Goal: Transaction & Acquisition: Purchase product/service

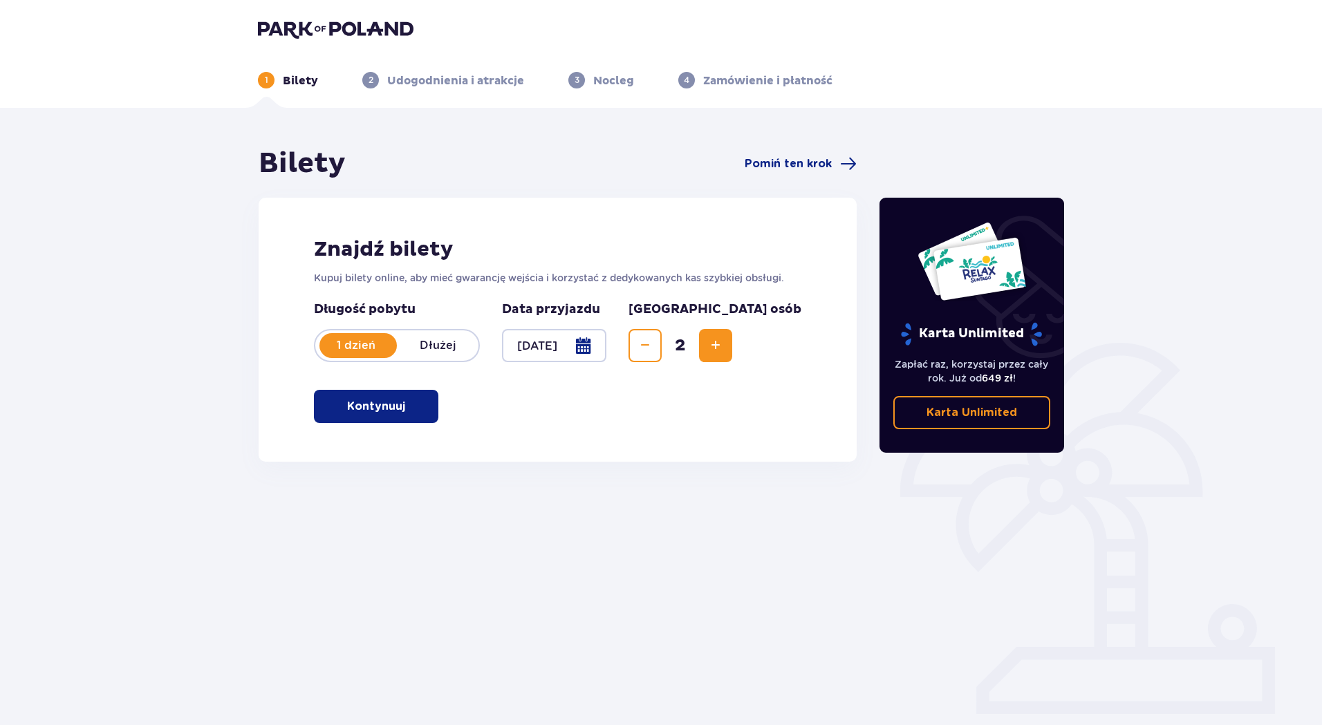
click at [389, 412] on p "Kontynuuj" at bounding box center [376, 406] width 58 height 15
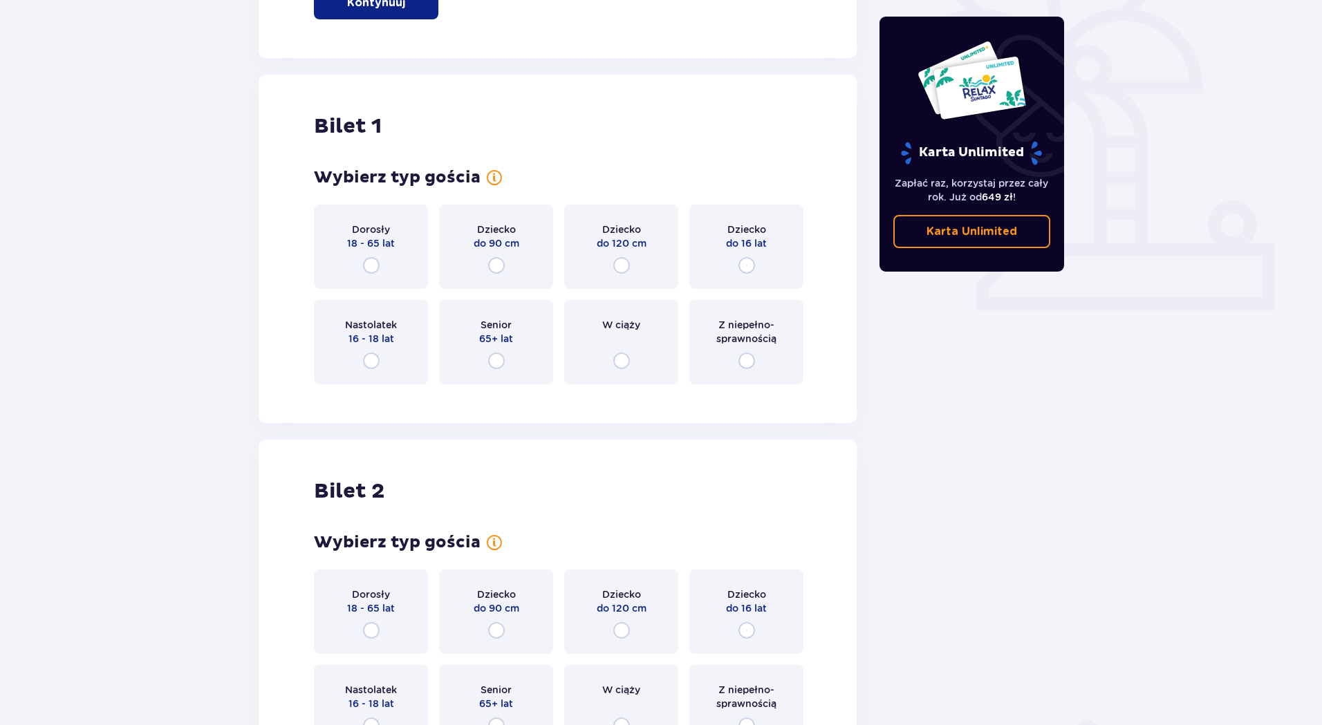
scroll to position [462, 0]
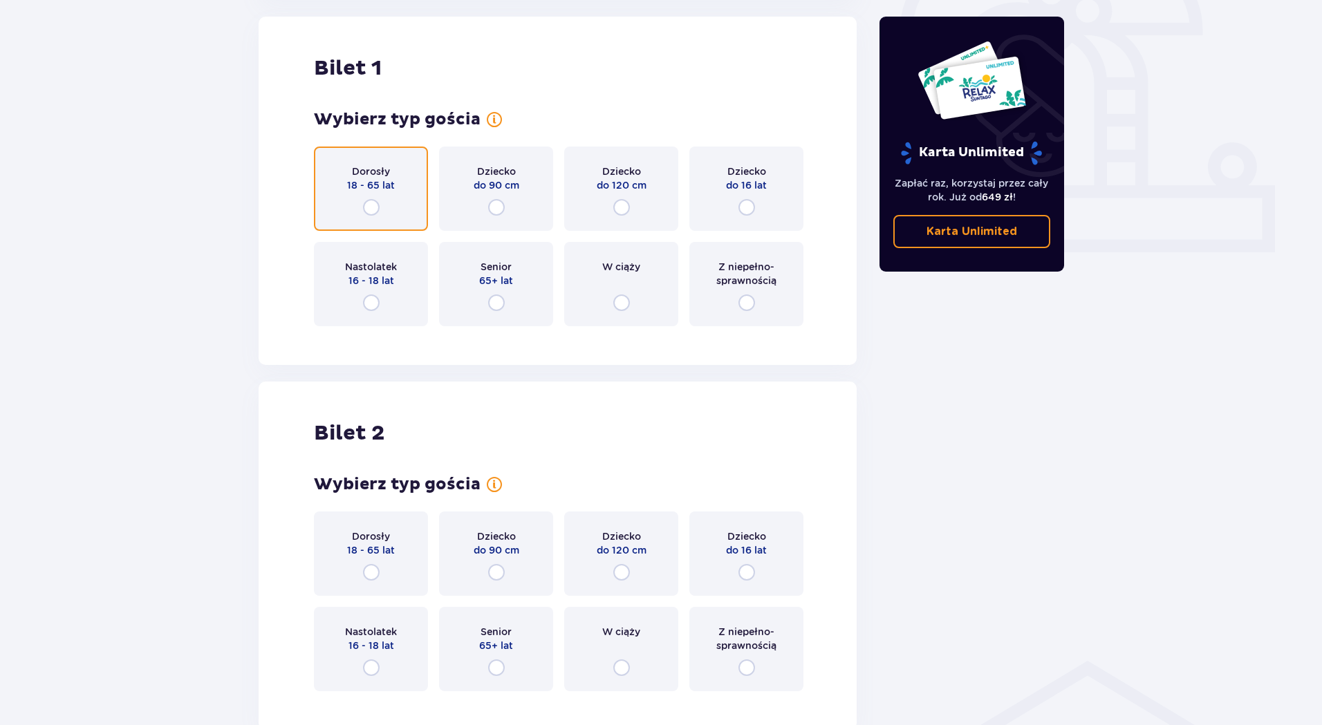
click at [368, 204] on input "radio" at bounding box center [371, 207] width 17 height 17
radio input "true"
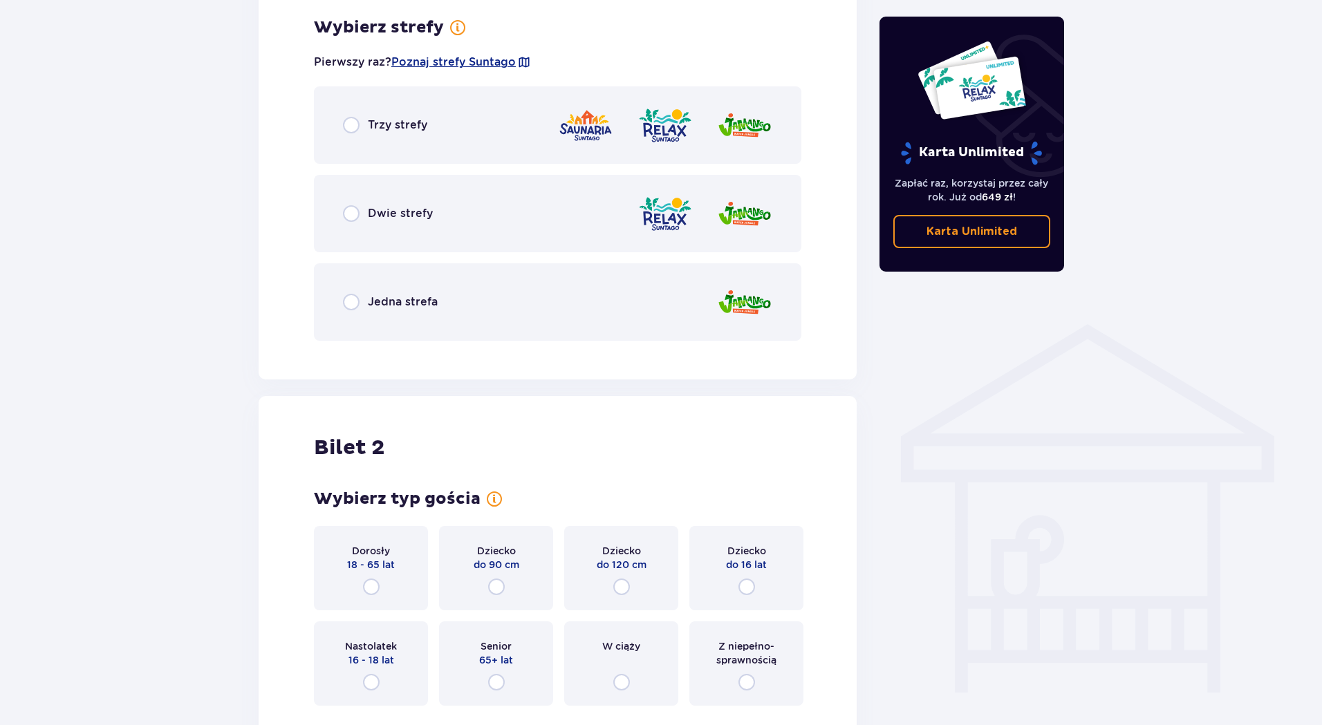
scroll to position [799, 0]
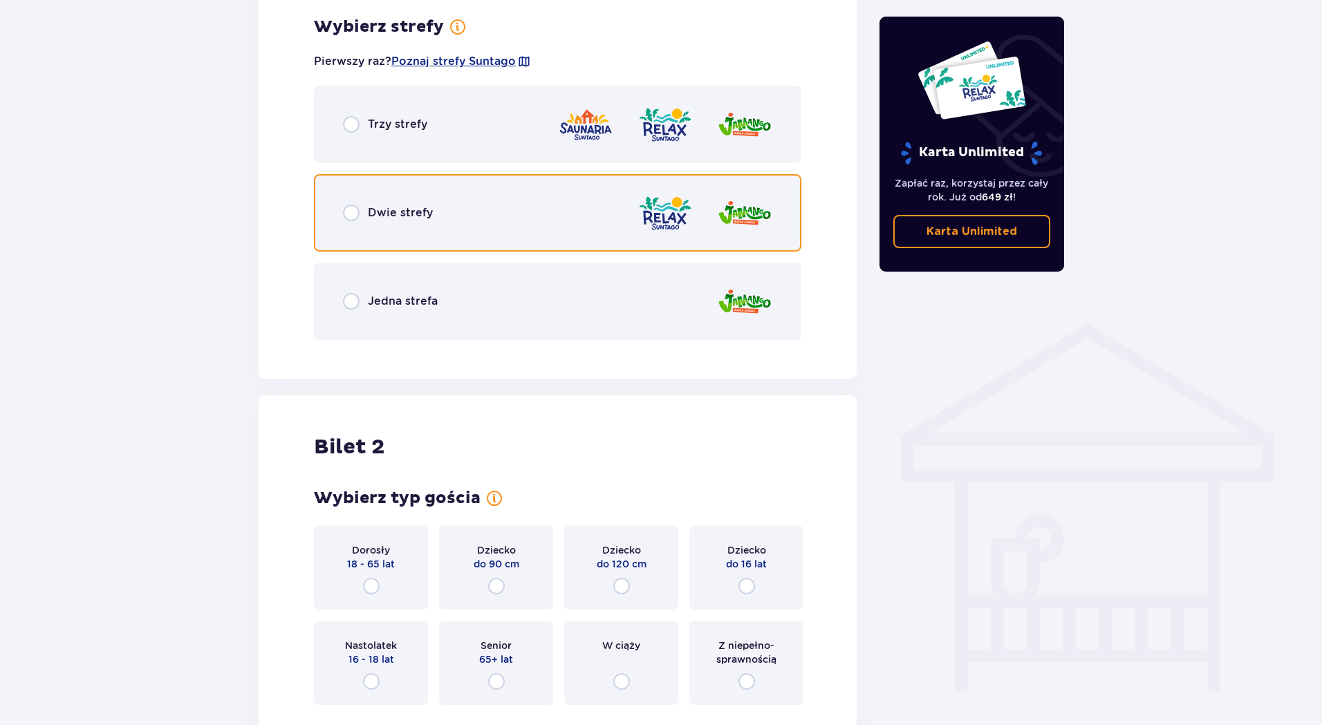
click at [353, 207] on input "radio" at bounding box center [351, 213] width 17 height 17
radio input "true"
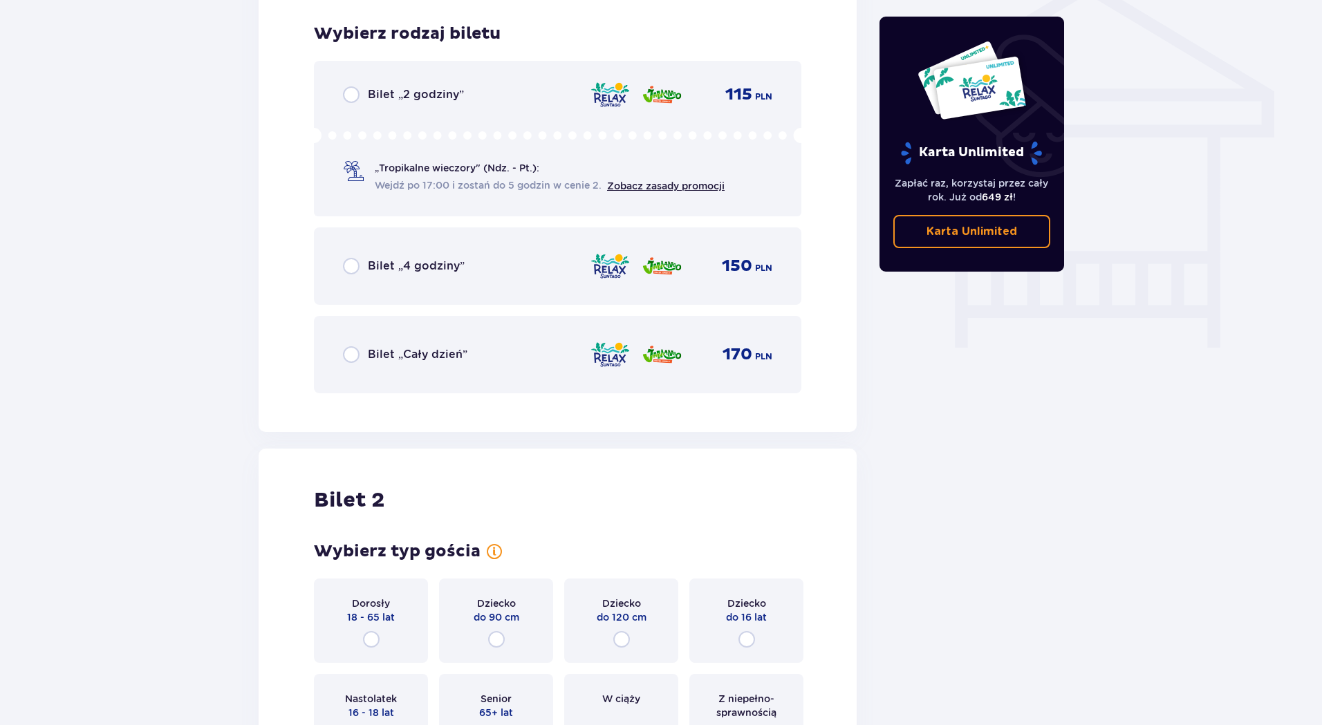
scroll to position [1151, 0]
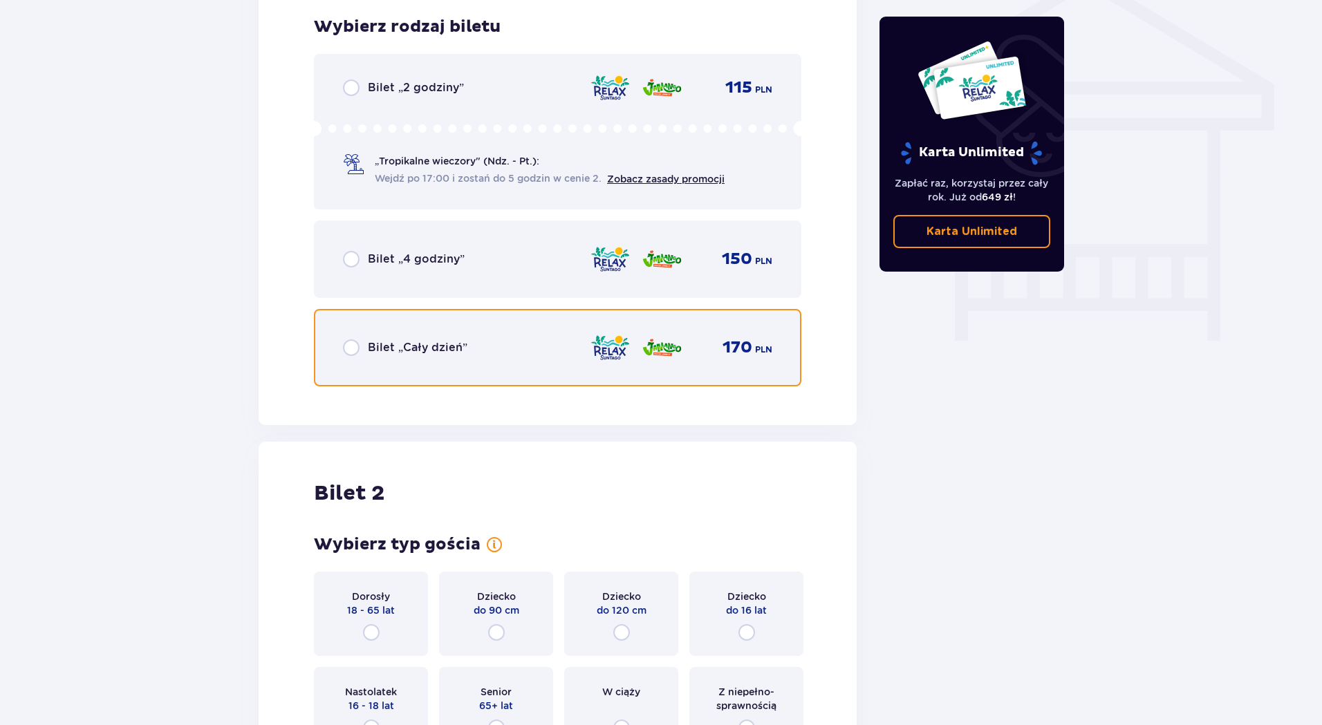
click at [345, 346] on input "radio" at bounding box center [351, 348] width 17 height 17
radio input "true"
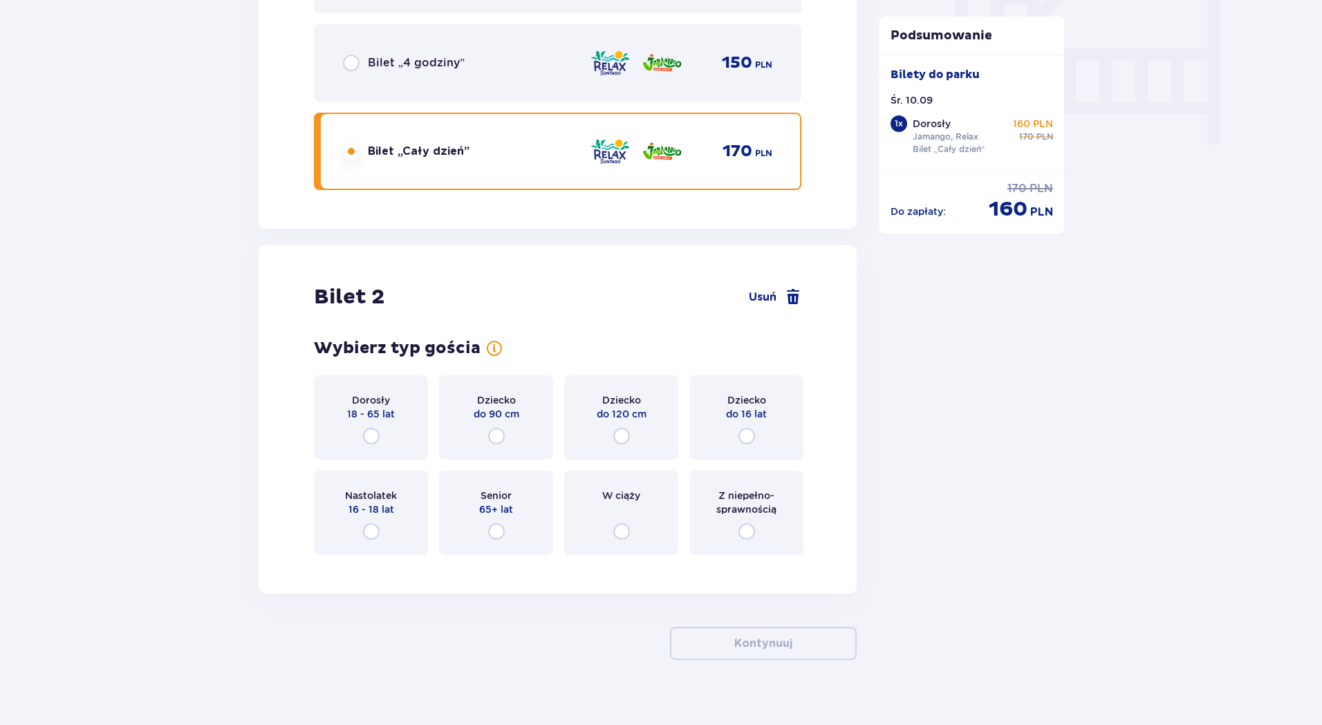
scroll to position [1365, 0]
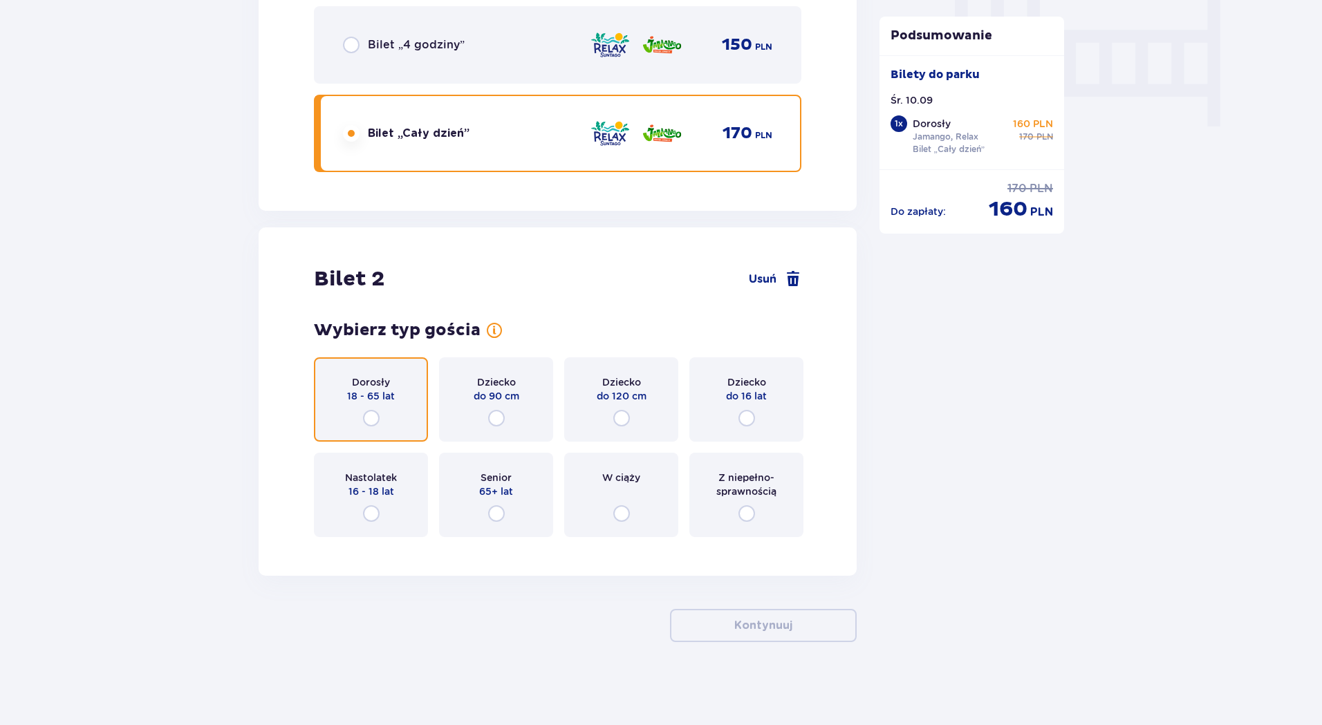
click at [369, 418] on input "radio" at bounding box center [371, 418] width 17 height 17
radio input "true"
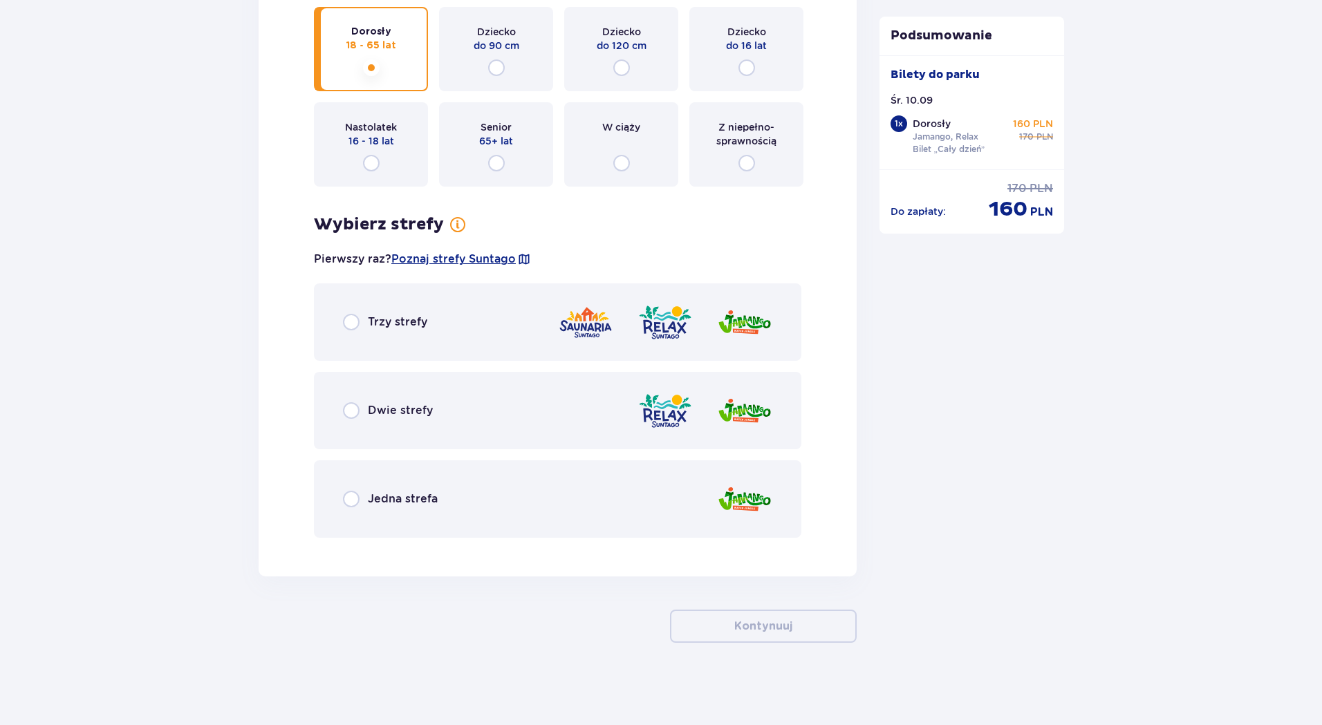
scroll to position [1716, 0]
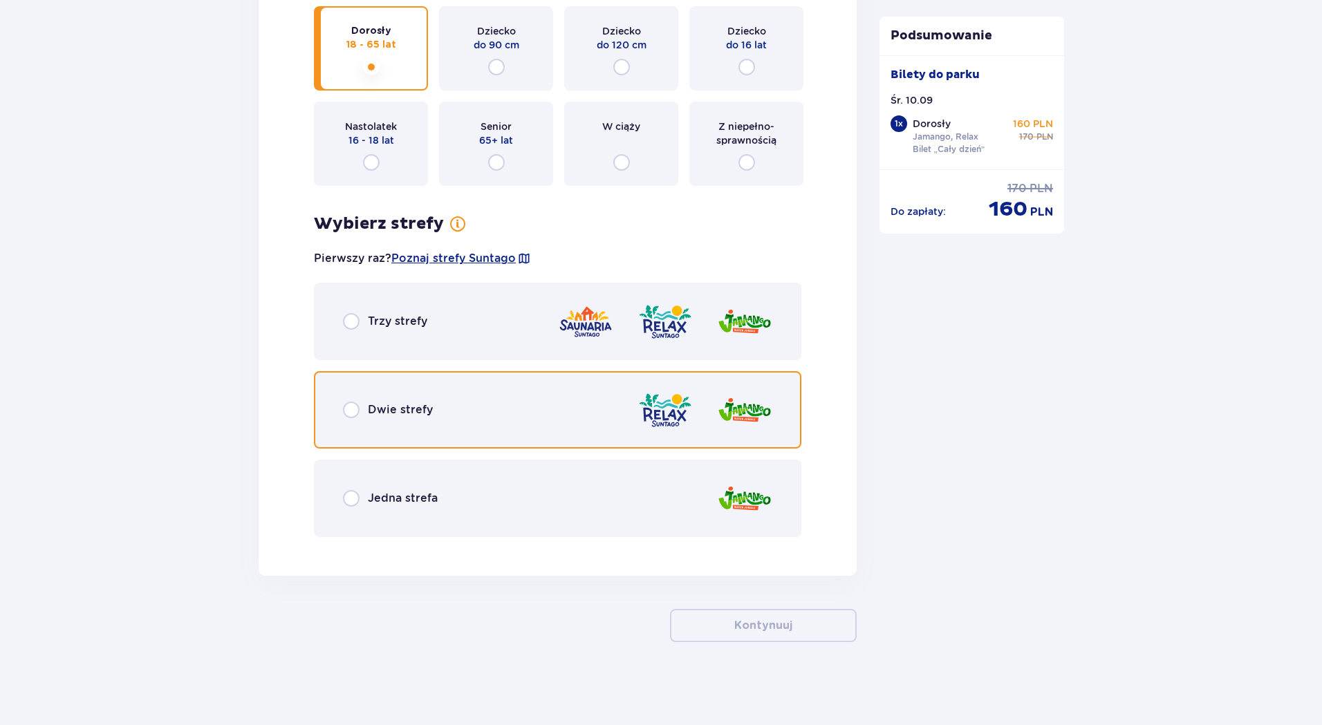
click at [355, 412] on input "radio" at bounding box center [351, 410] width 17 height 17
radio input "true"
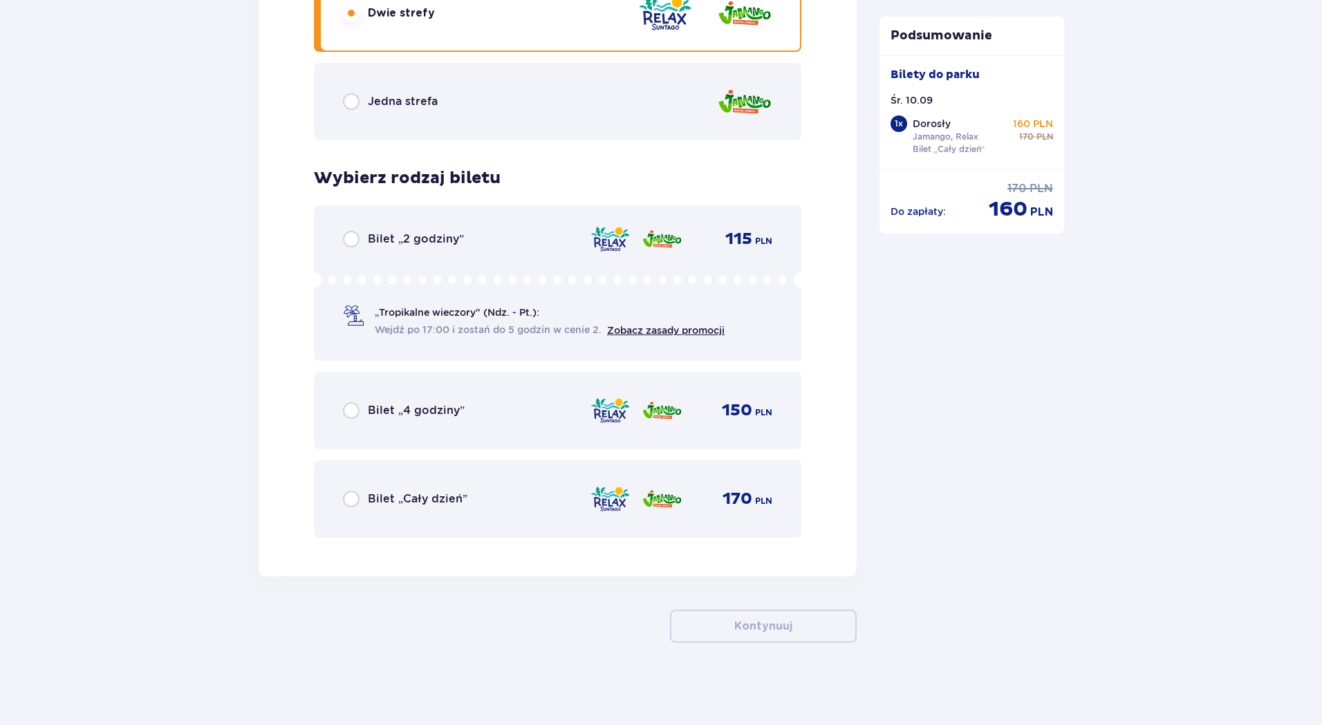
scroll to position [2114, 0]
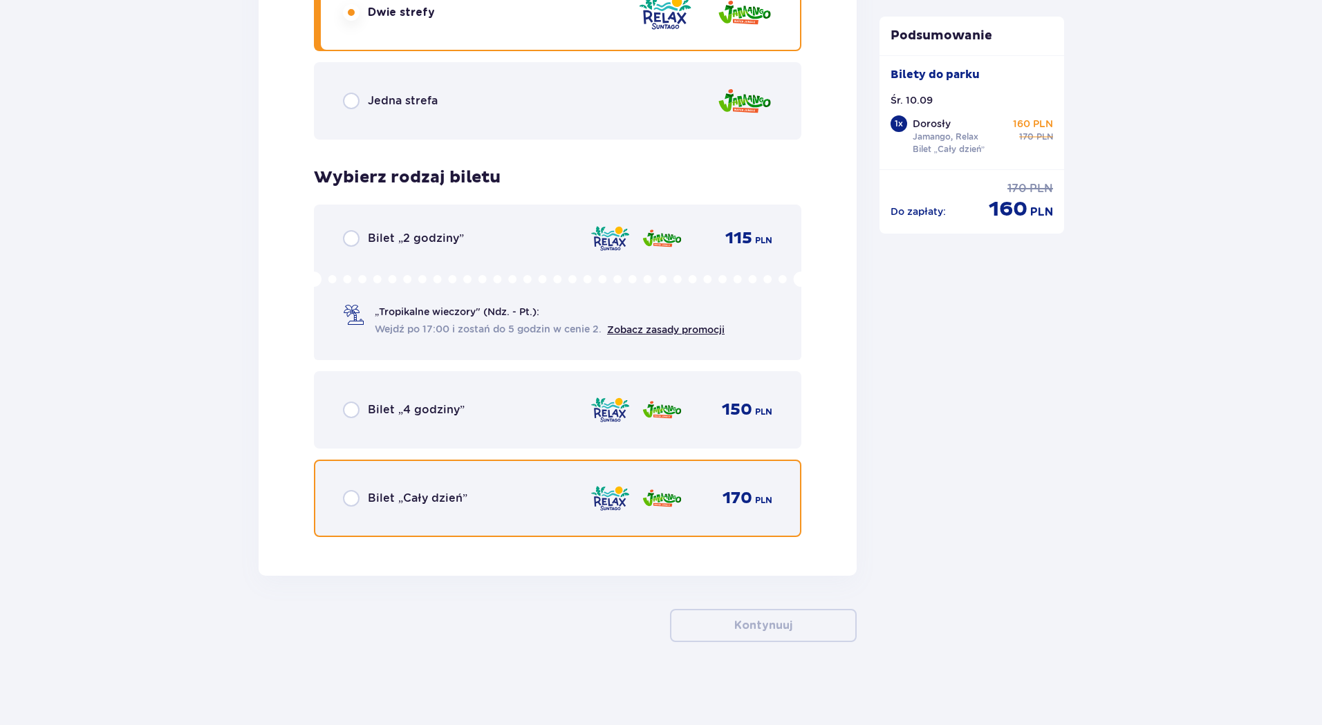
click at [347, 497] on input "radio" at bounding box center [351, 498] width 17 height 17
radio input "true"
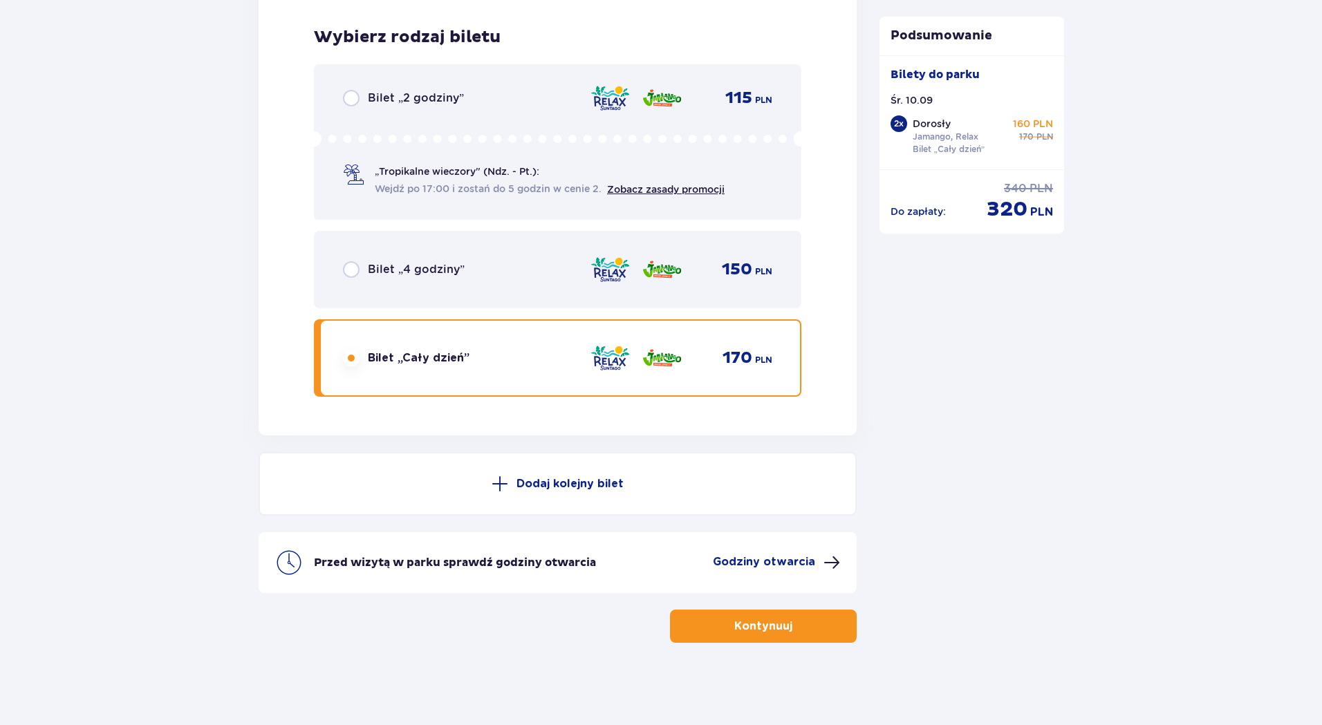
scroll to position [2255, 0]
click at [745, 624] on p "Kontynuuj" at bounding box center [763, 625] width 58 height 15
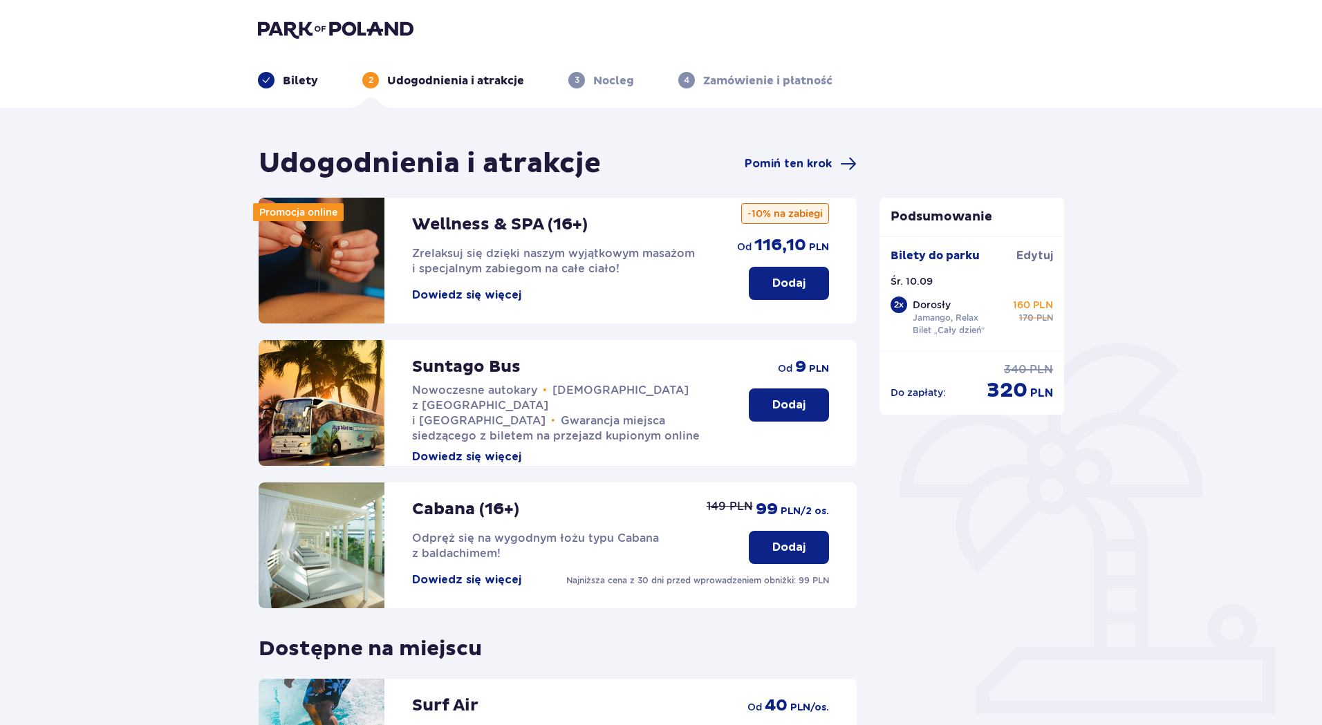
click at [770, 409] on button "Dodaj" at bounding box center [789, 405] width 80 height 33
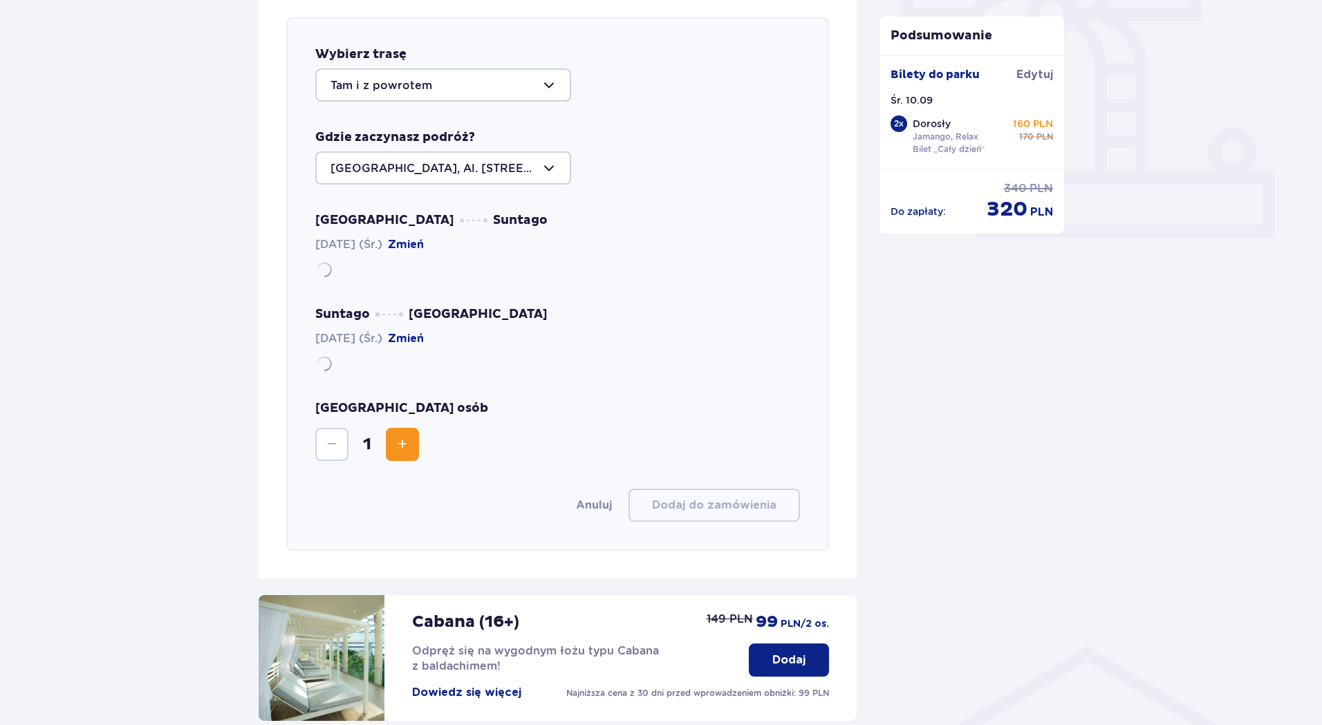
scroll to position [477, 0]
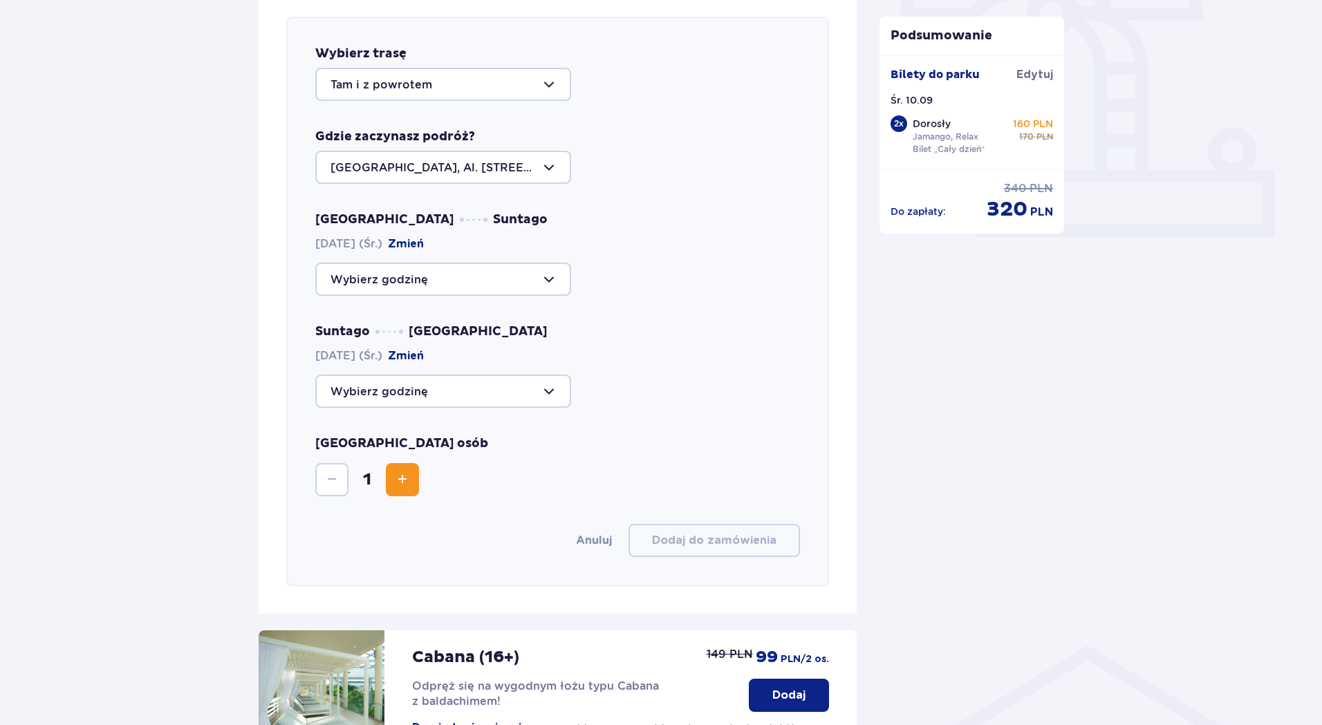
click at [487, 275] on div at bounding box center [443, 279] width 256 height 33
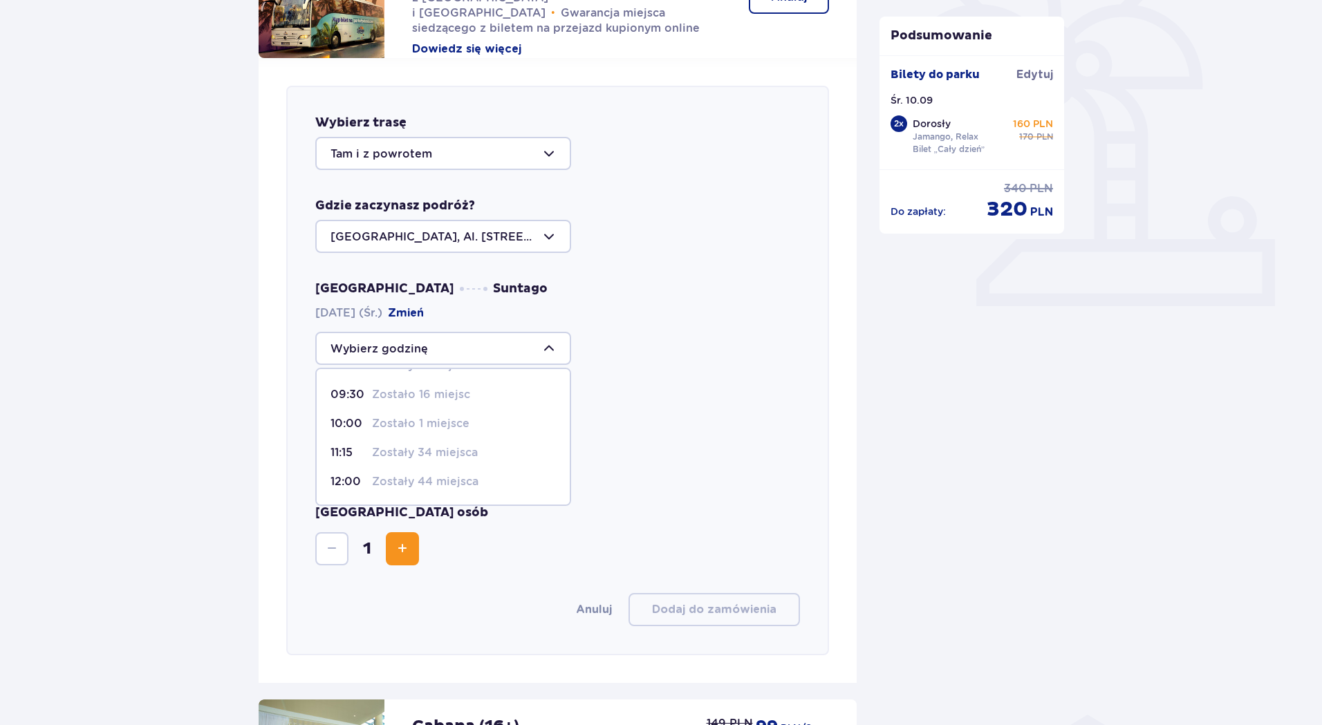
scroll to position [0, 0]
click at [367, 418] on div "09:30 Zostało 16 miejsc" at bounding box center [443, 419] width 225 height 15
type input "09:30"
click at [477, 458] on div at bounding box center [443, 460] width 256 height 33
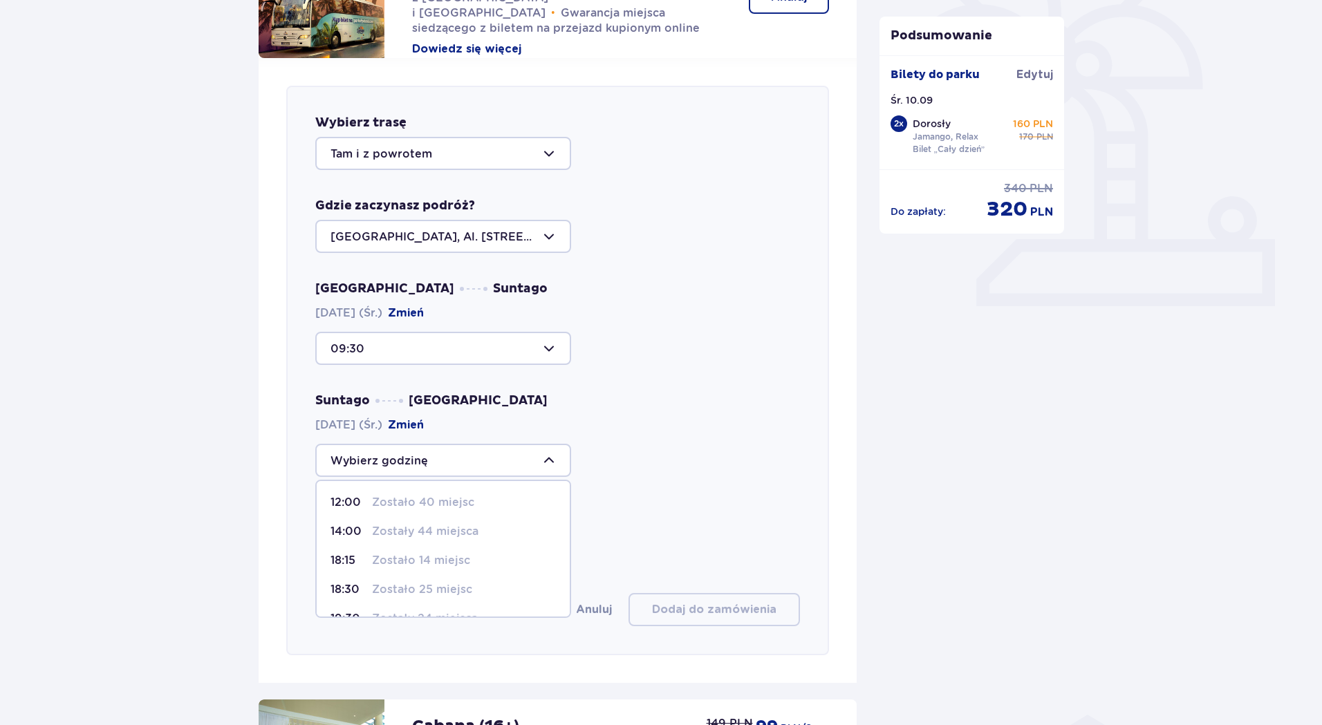
scroll to position [69, 0]
click at [407, 546] on p "Zostały 24 miejsca" at bounding box center [425, 549] width 106 height 15
type input "19:30"
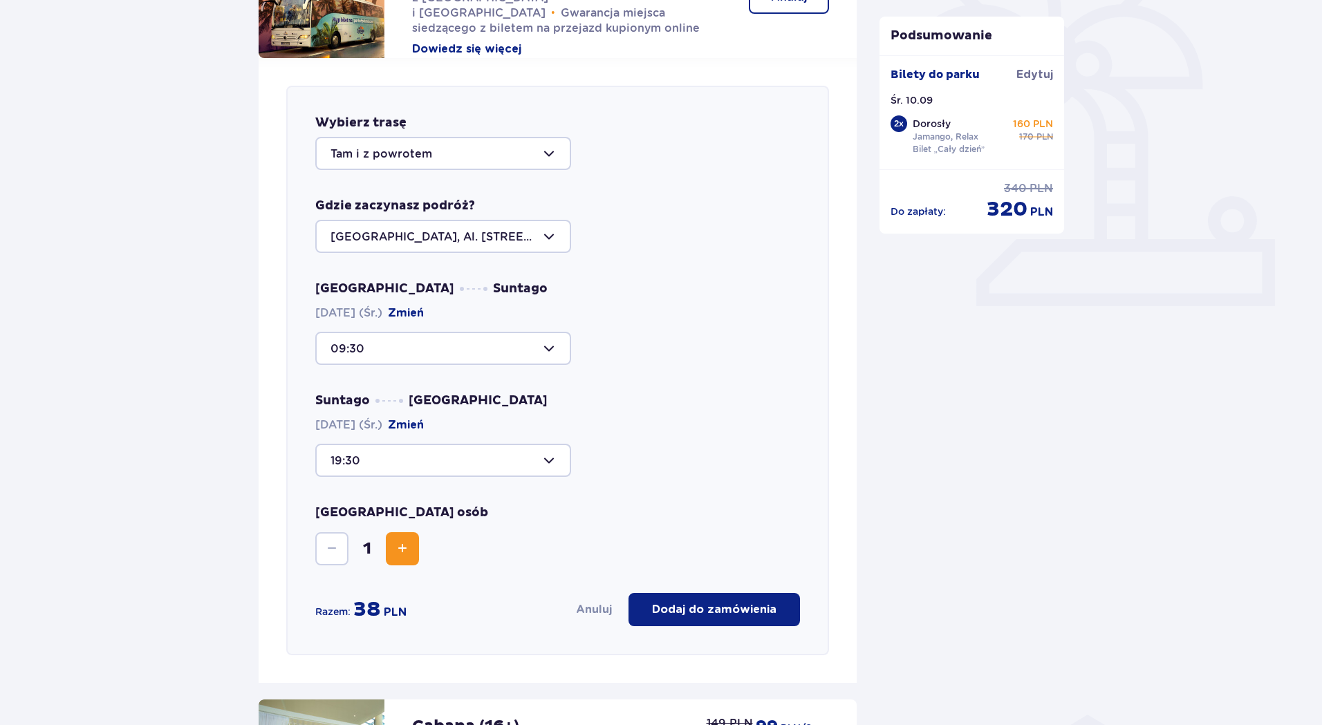
click at [414, 555] on button "Increase" at bounding box center [402, 548] width 33 height 33
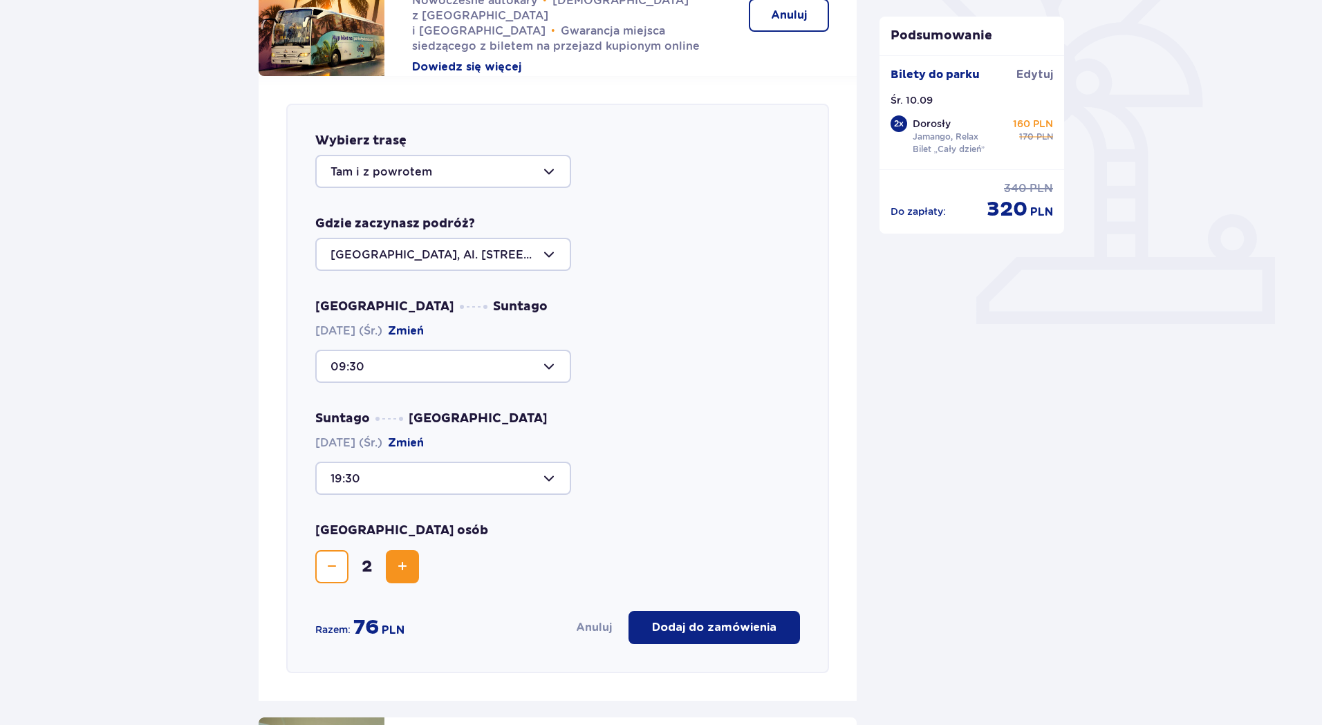
scroll to position [415, 0]
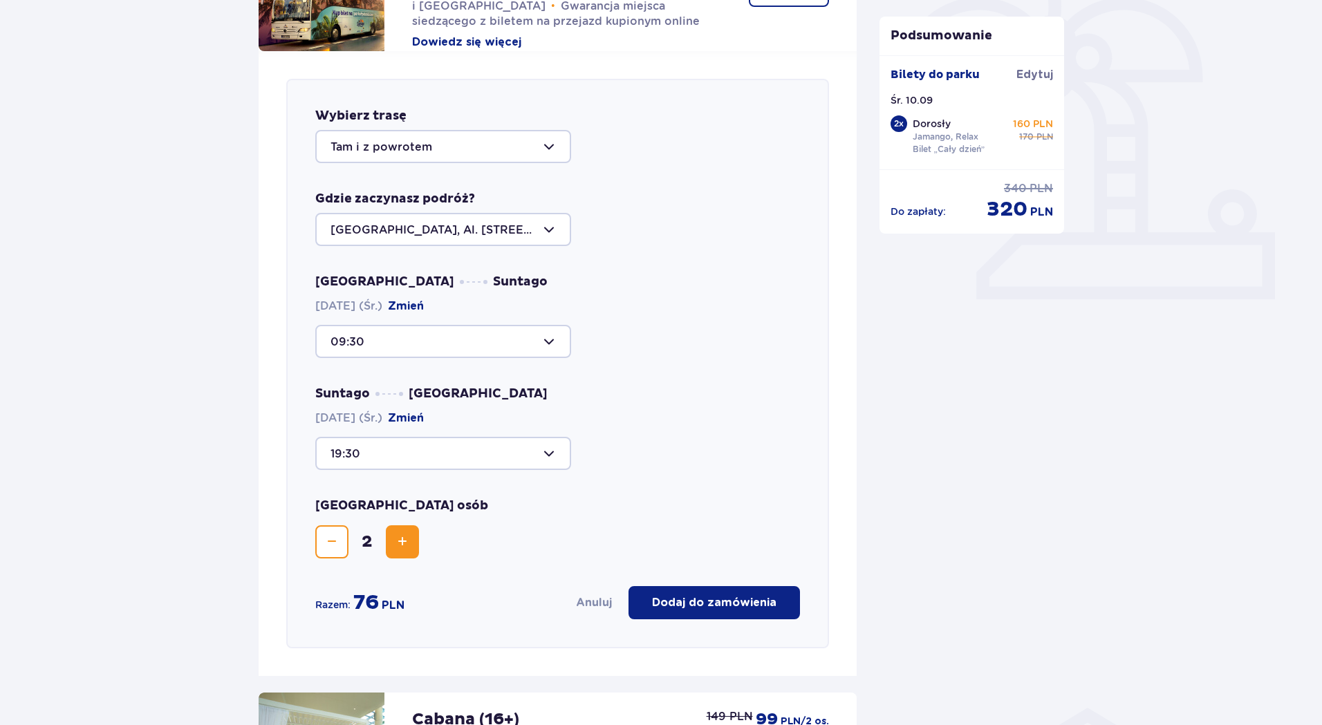
click at [692, 600] on p "Dodaj do zamówienia" at bounding box center [714, 602] width 124 height 15
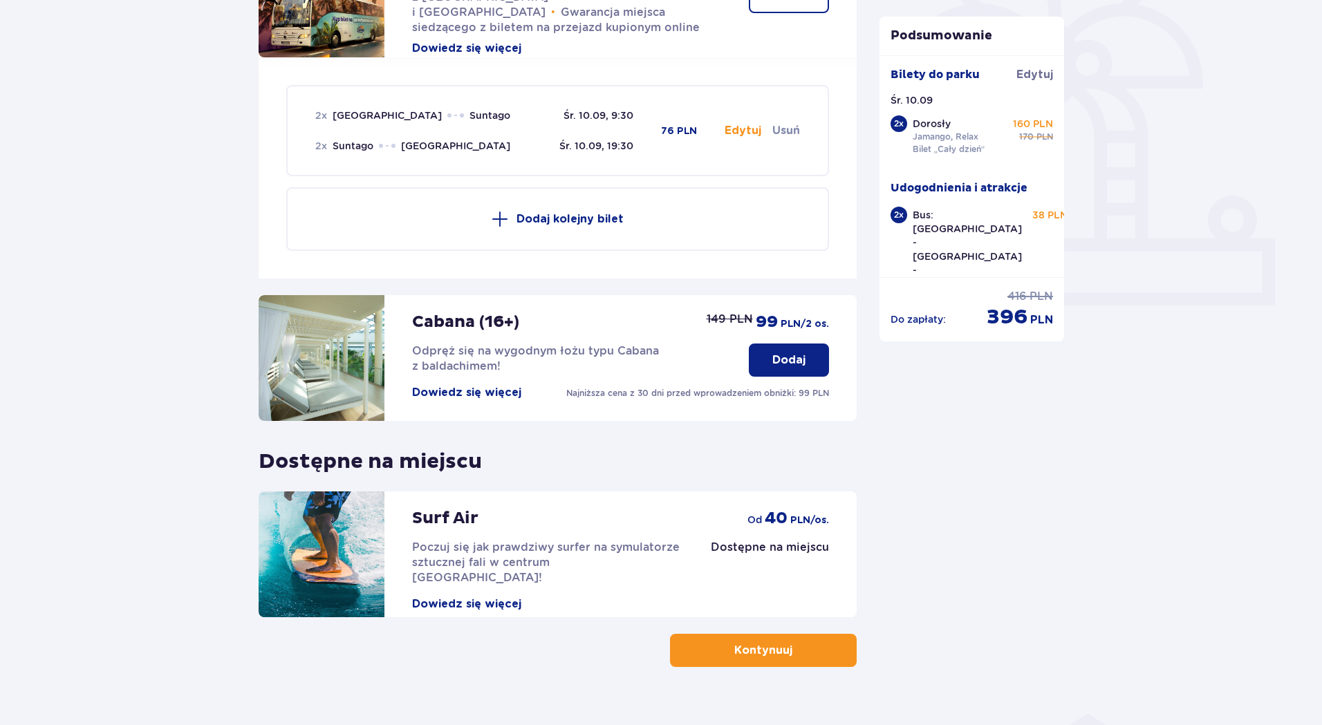
scroll to position [434, 0]
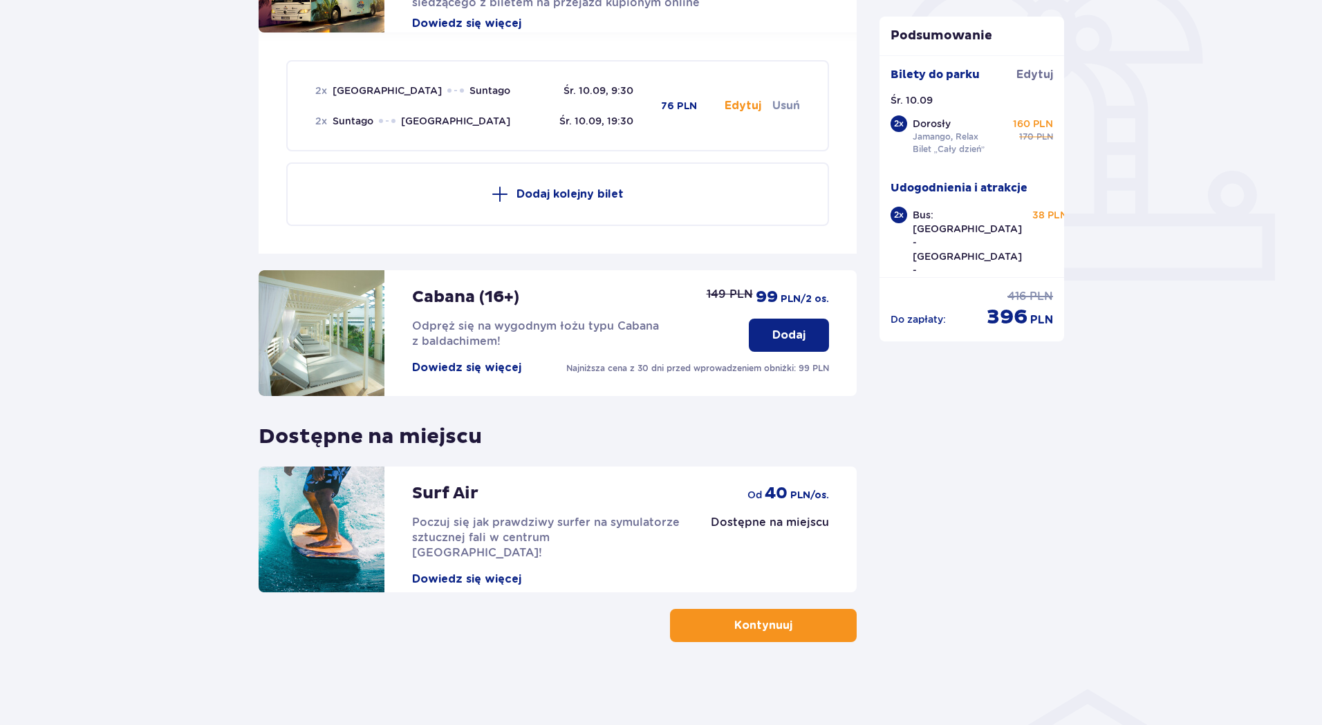
click at [777, 627] on p "Kontynuuj" at bounding box center [763, 625] width 58 height 15
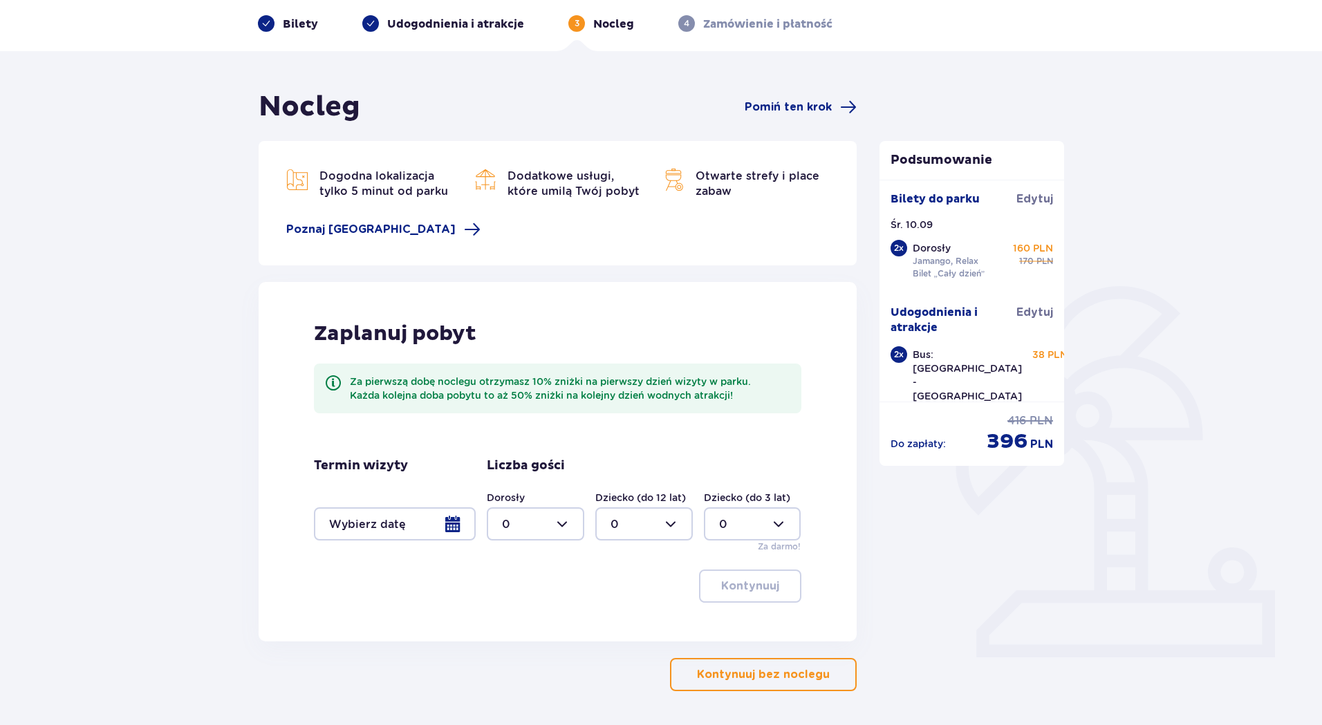
scroll to position [106, 0]
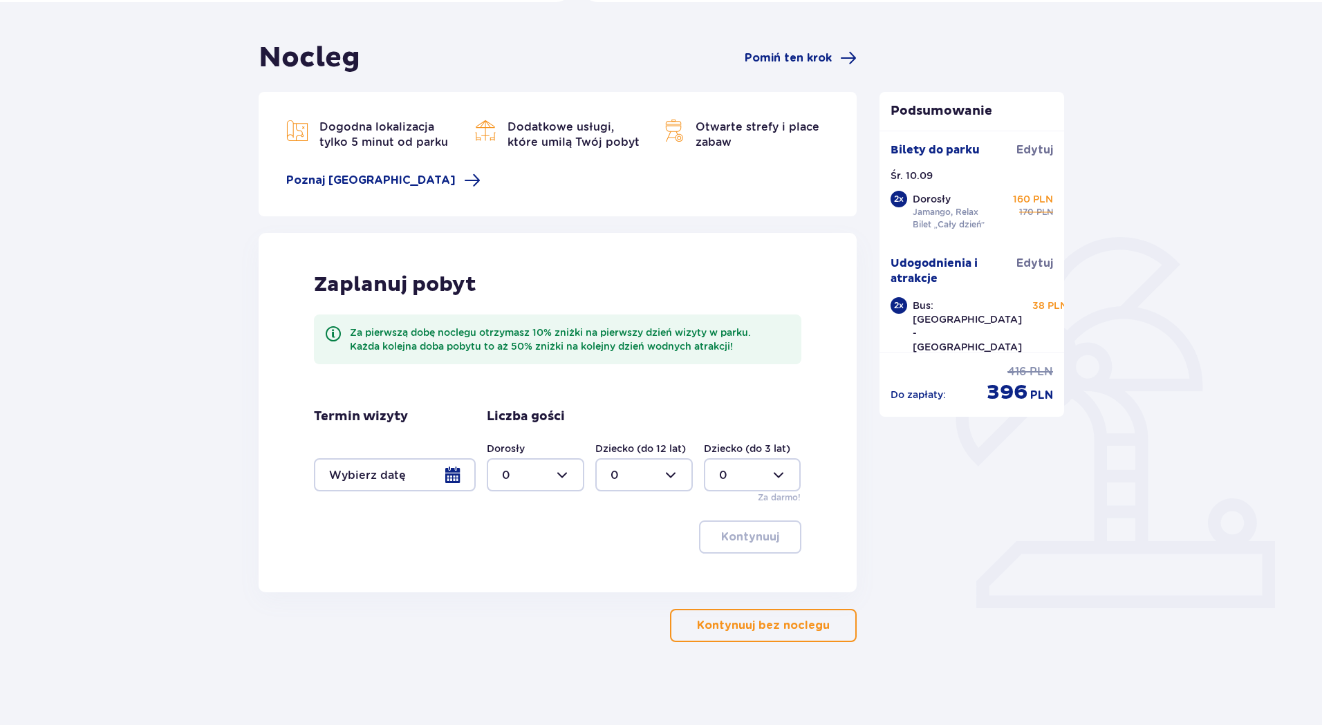
click at [758, 624] on p "Kontynuuj bez noclegu" at bounding box center [763, 625] width 133 height 15
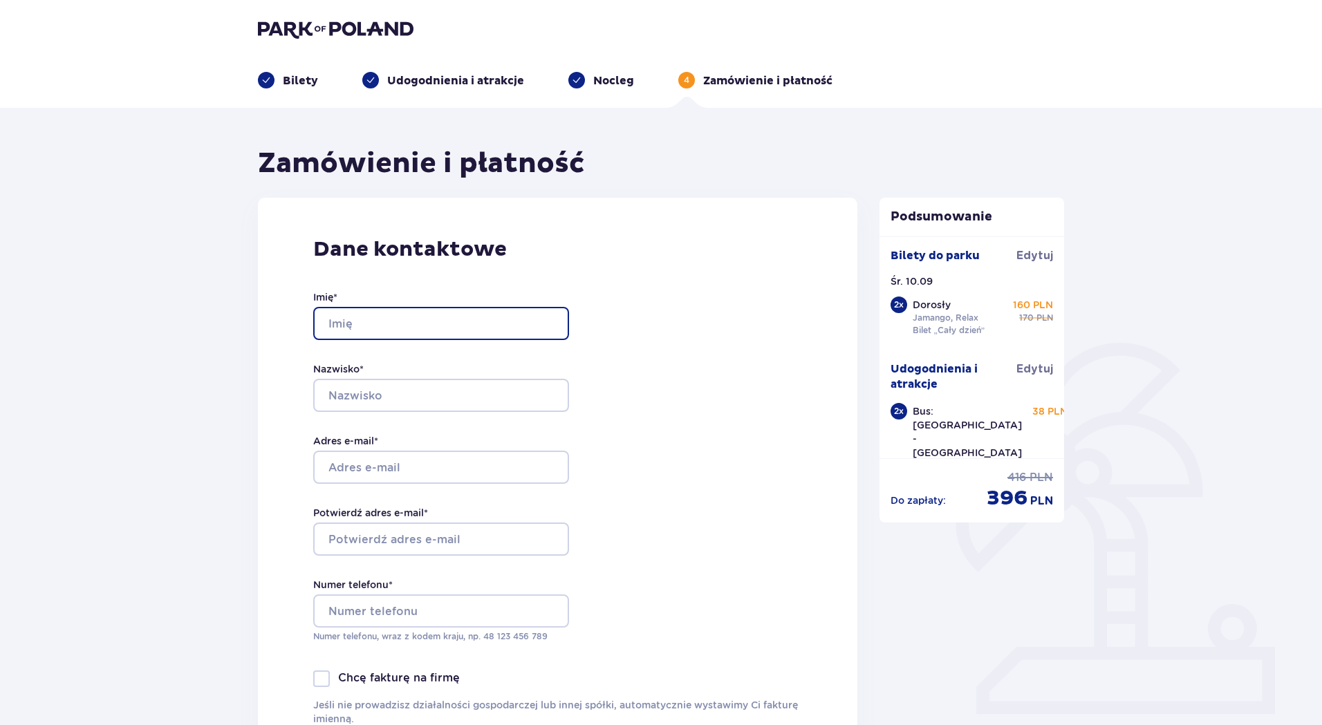
click at [416, 320] on input "Imię *" at bounding box center [441, 323] width 256 height 33
type input "Natalia"
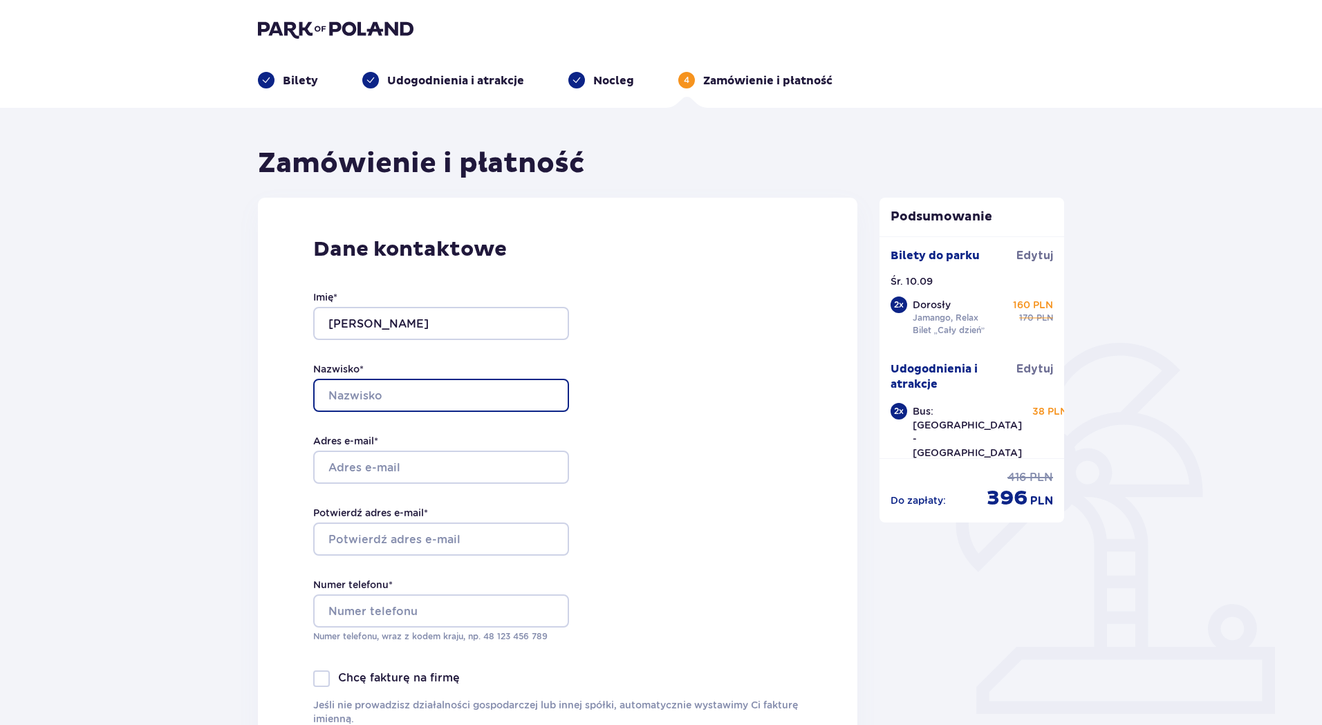
type input "Rakowska"
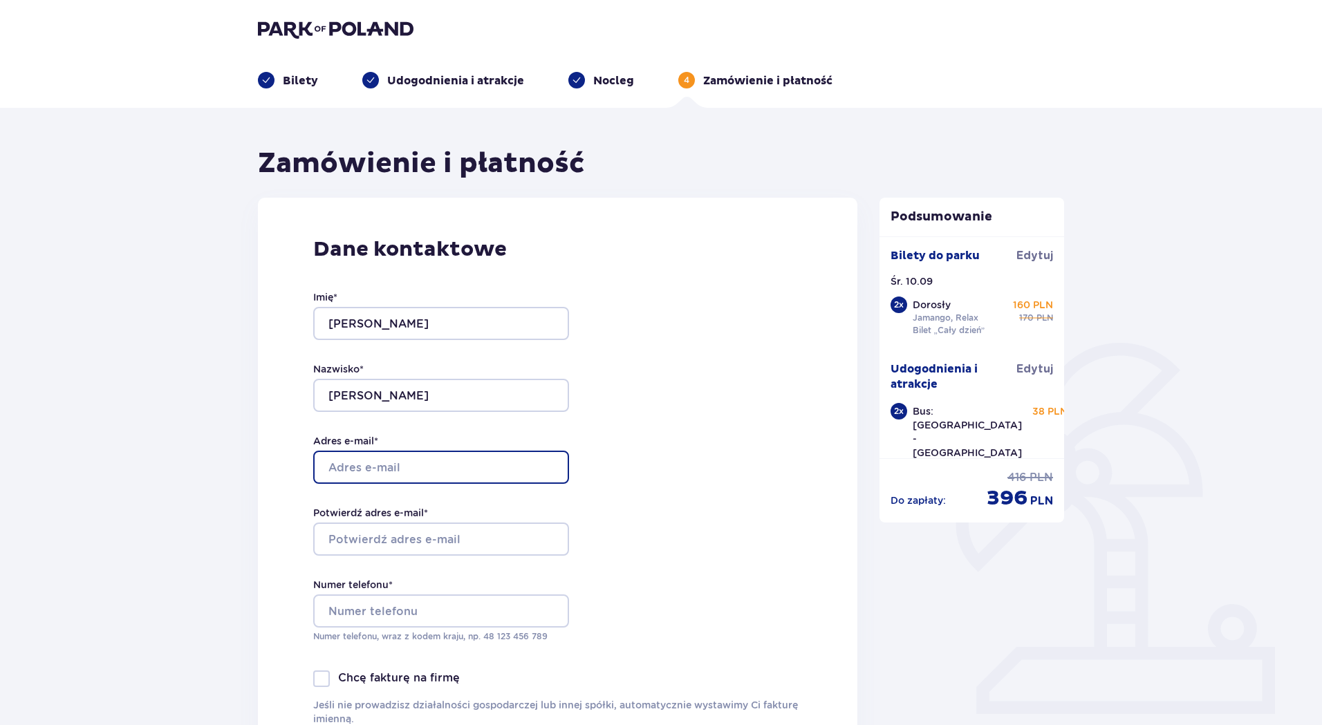
type input "[PERSON_NAME][EMAIL_ADDRESS][DOMAIN_NAME]"
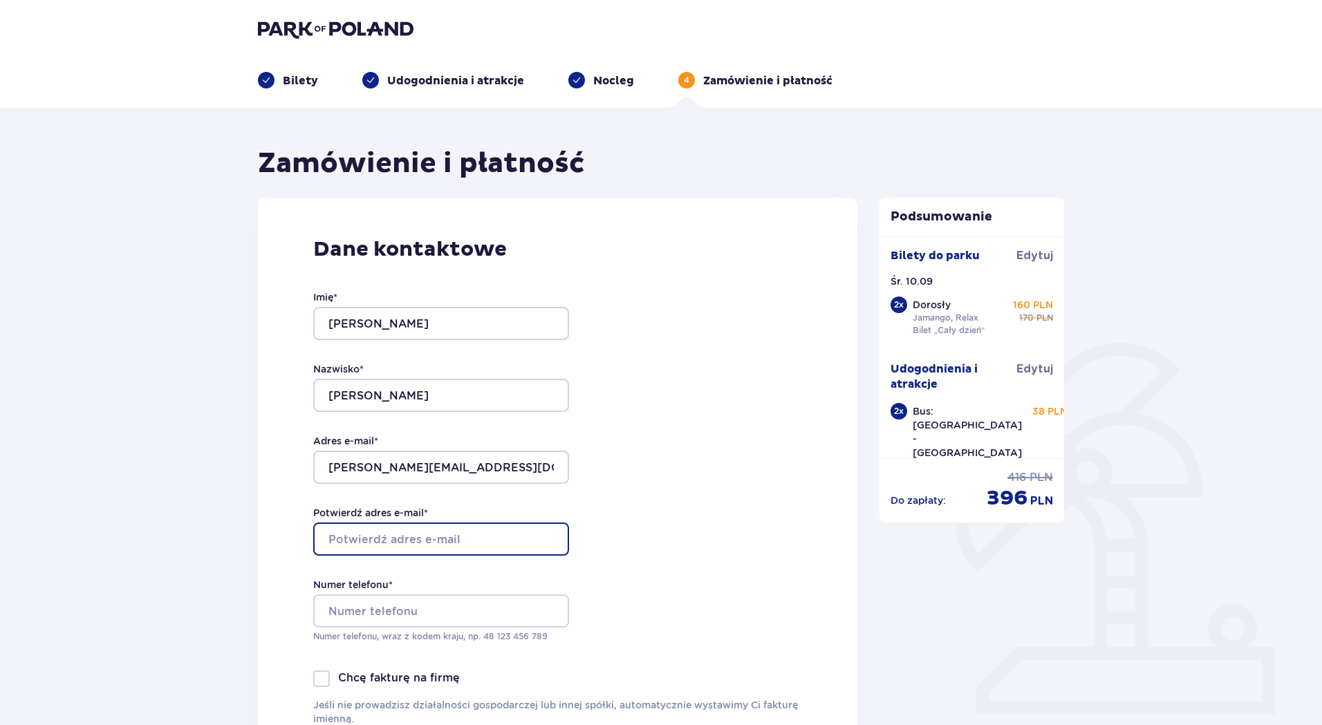
type input "[PERSON_NAME][EMAIL_ADDRESS][DOMAIN_NAME]"
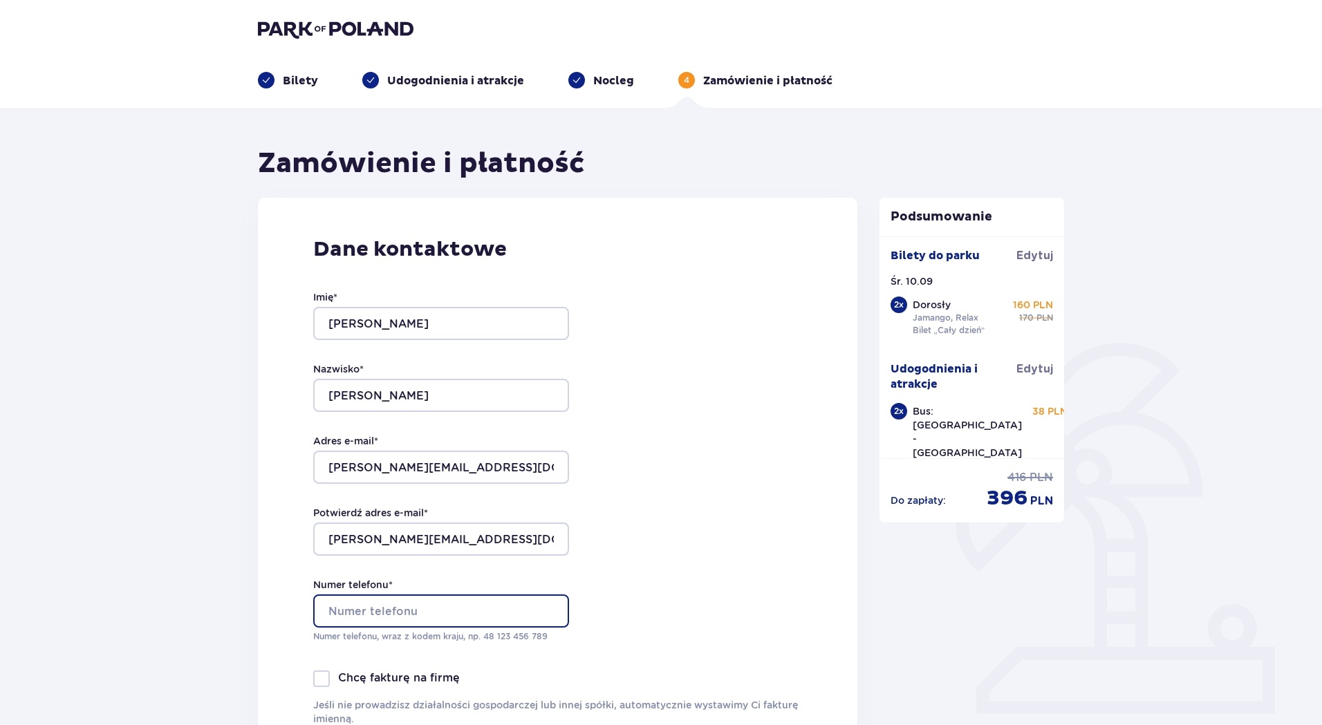
type input "504520308"
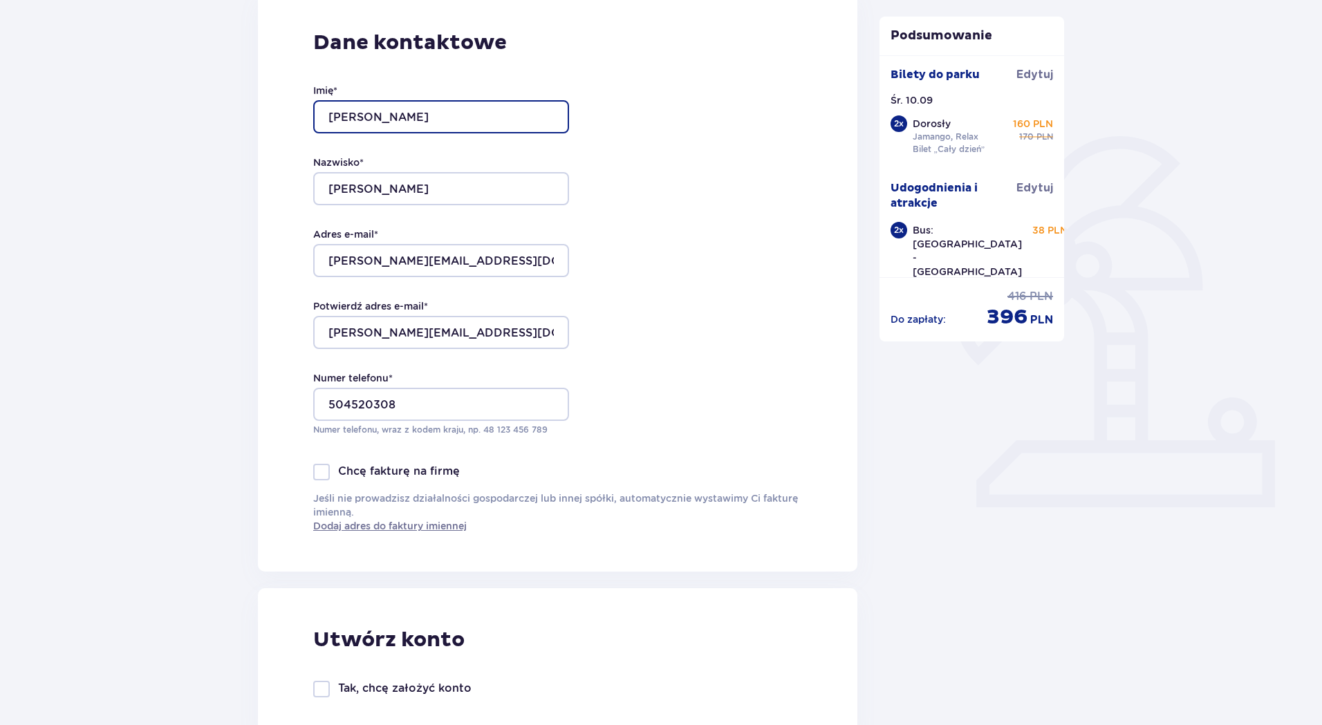
scroll to position [207, 0]
click at [319, 470] on div at bounding box center [321, 471] width 17 height 17
checkbox input "true"
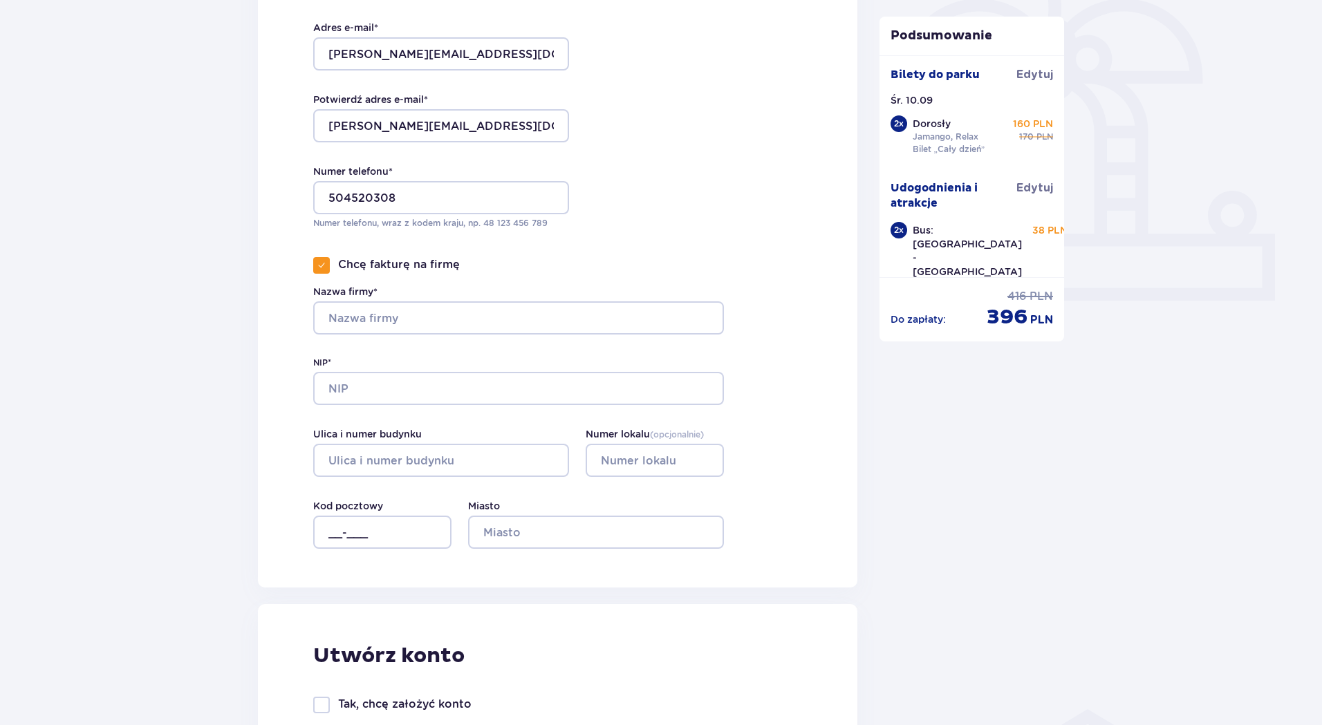
scroll to position [415, 0]
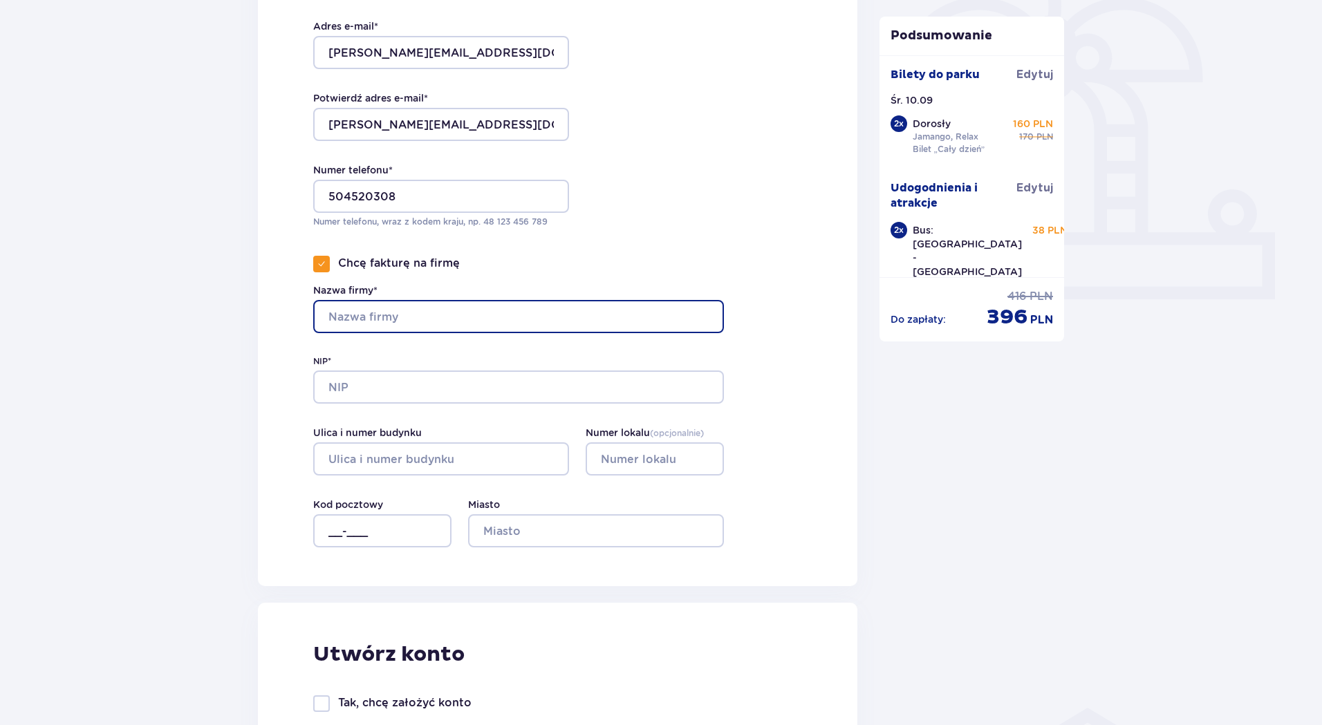
click at [389, 321] on input "Nazwa firmy*" at bounding box center [518, 316] width 411 height 33
type input "Natalia Rakowska"
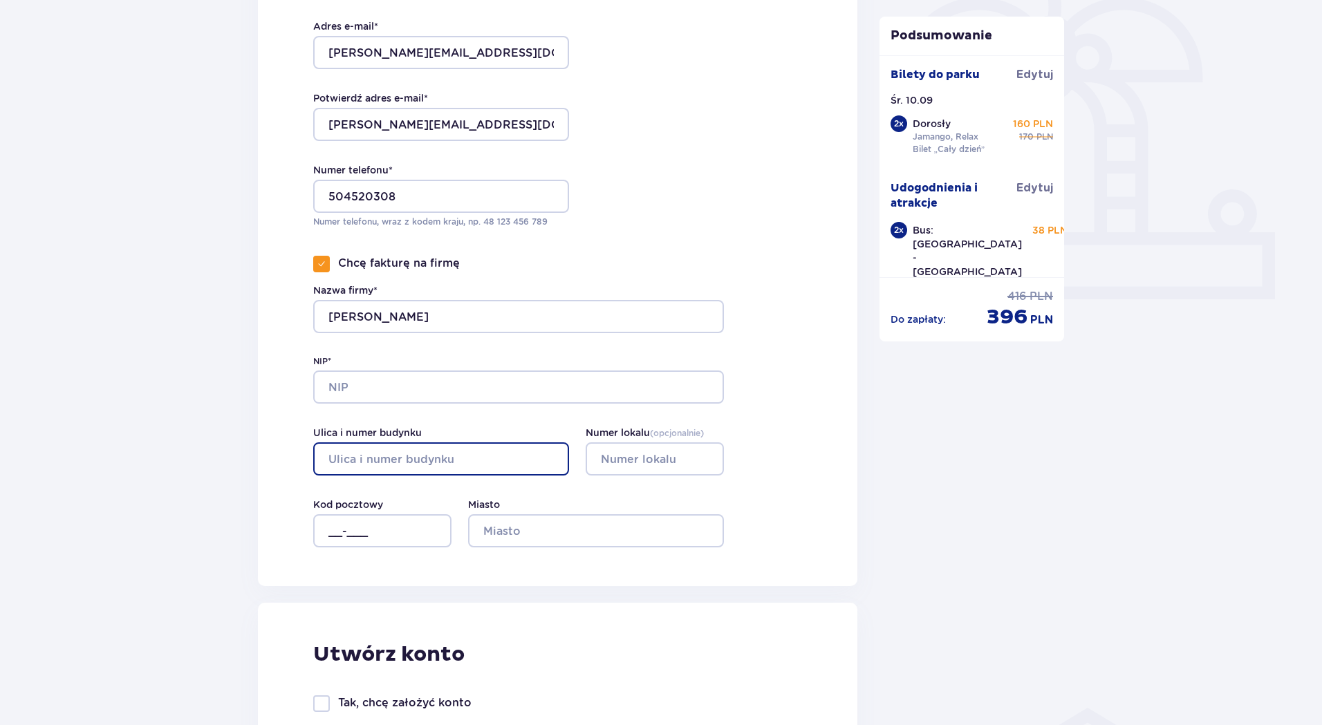
type input "Kowieńska 9/31"
type input "9"
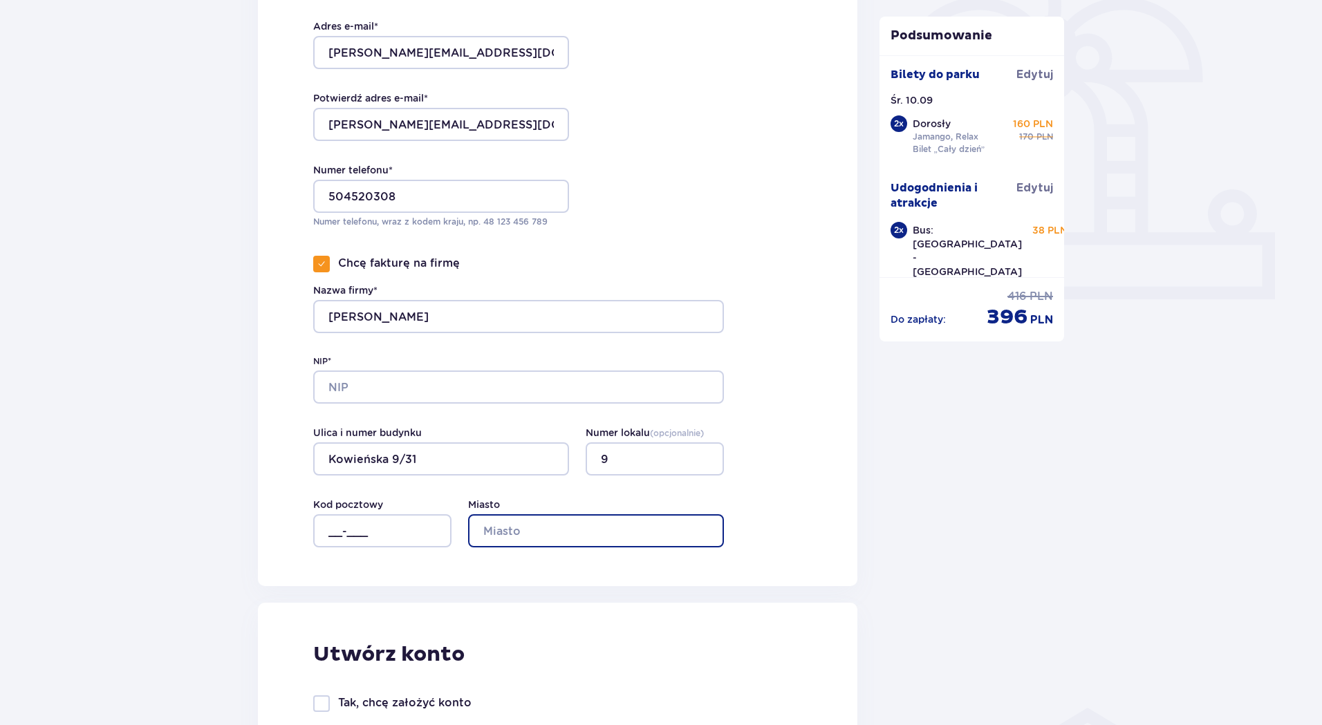
type input "Warszawa"
type input "03-438"
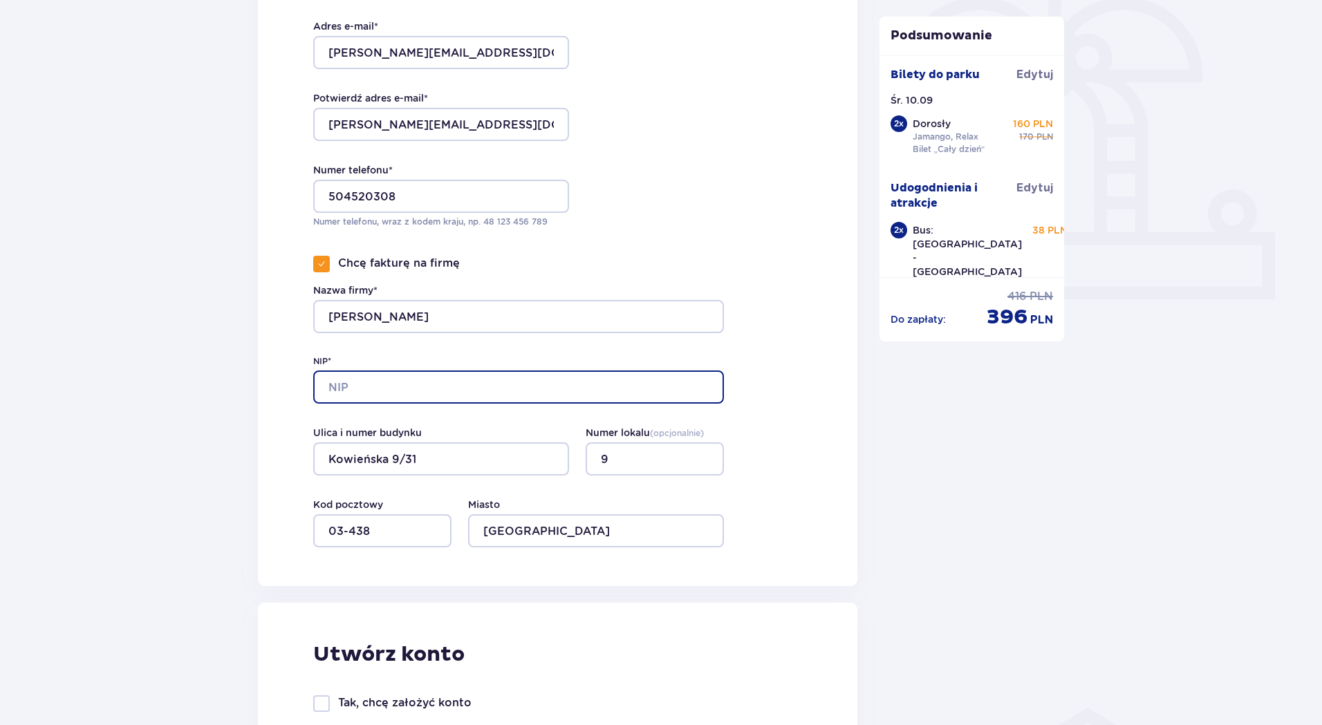
click at [367, 385] on input "NIP*" at bounding box center [518, 387] width 411 height 33
type input "12231037446"
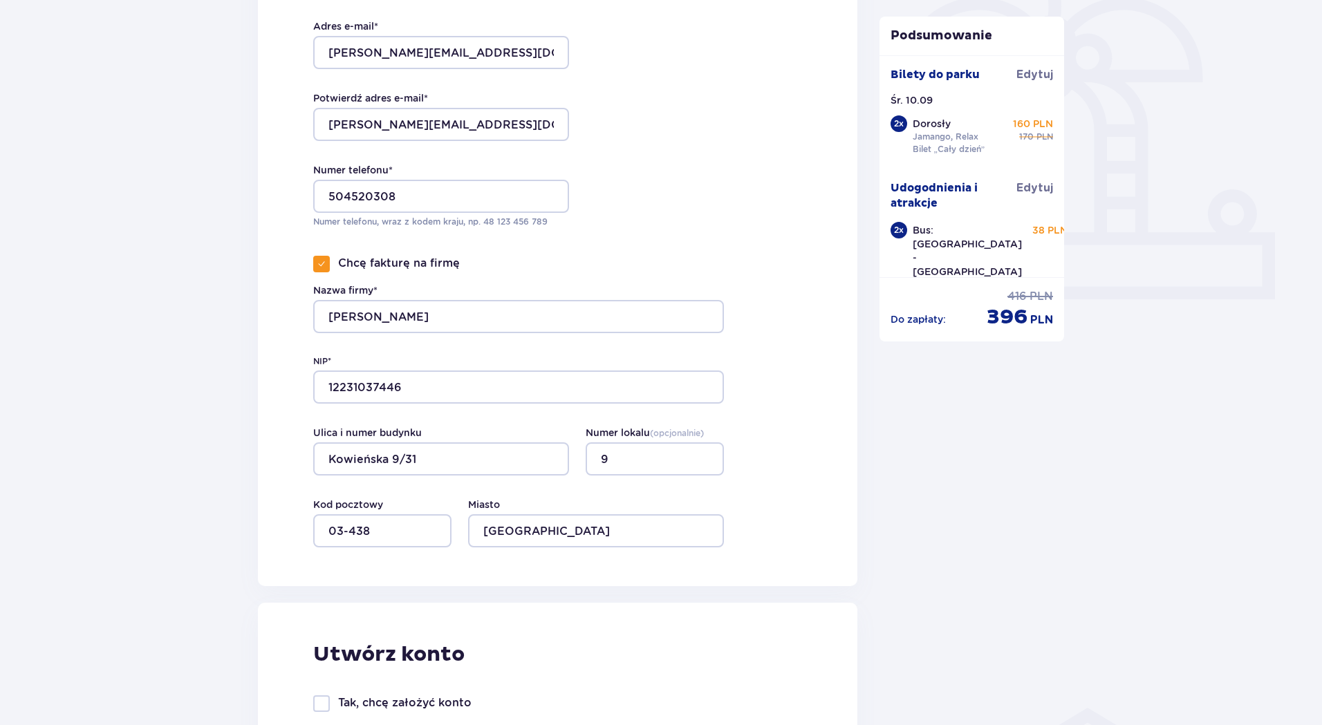
click at [163, 409] on div "Zamówienie i płatność Dane kontaktowe Imię * Natalia Nazwisko * Rakowska Adres …" at bounding box center [661, 667] width 1322 height 1949
click at [603, 458] on input "9" at bounding box center [655, 459] width 138 height 33
type input "31"
click at [429, 457] on input "Kowieńska 9/31" at bounding box center [441, 459] width 256 height 33
type input "Kowieńska 9"
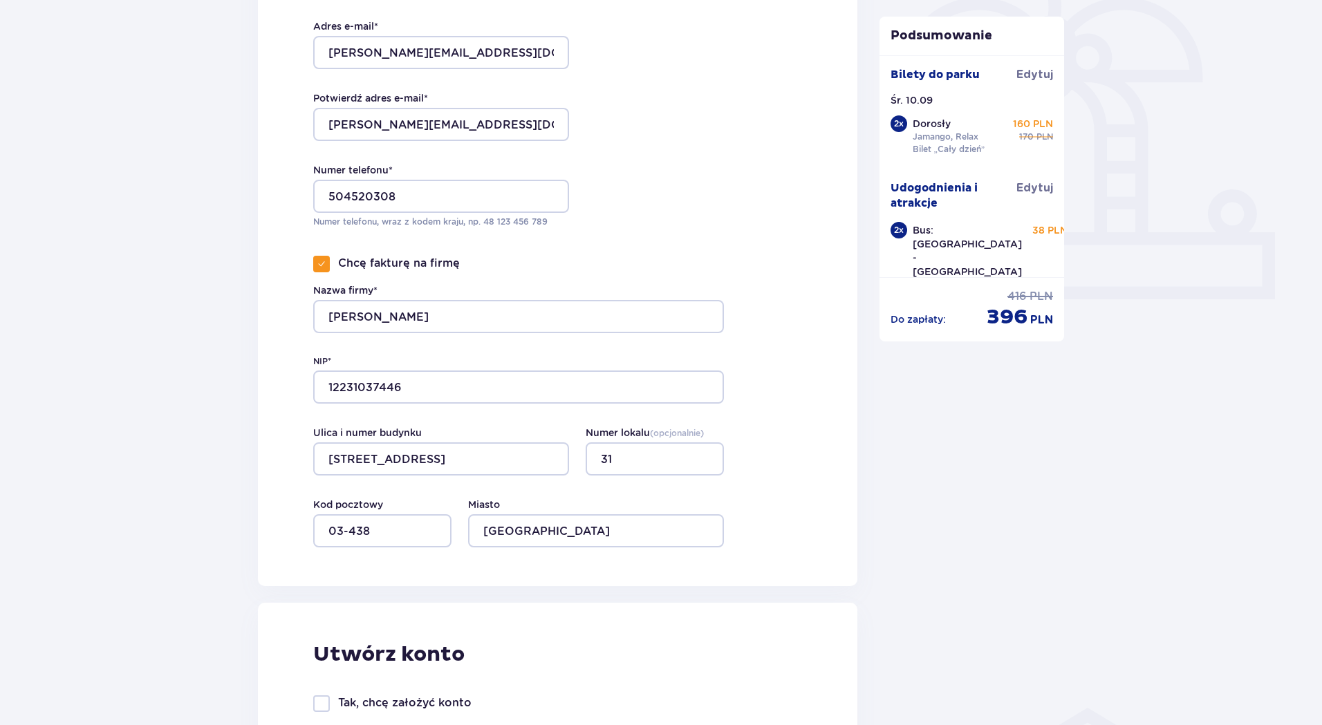
click at [259, 465] on div "Dane kontaktowe Imię * Natalia Nazwisko * Rakowska Adres e-mail * natalia.rakow…" at bounding box center [558, 185] width 600 height 804
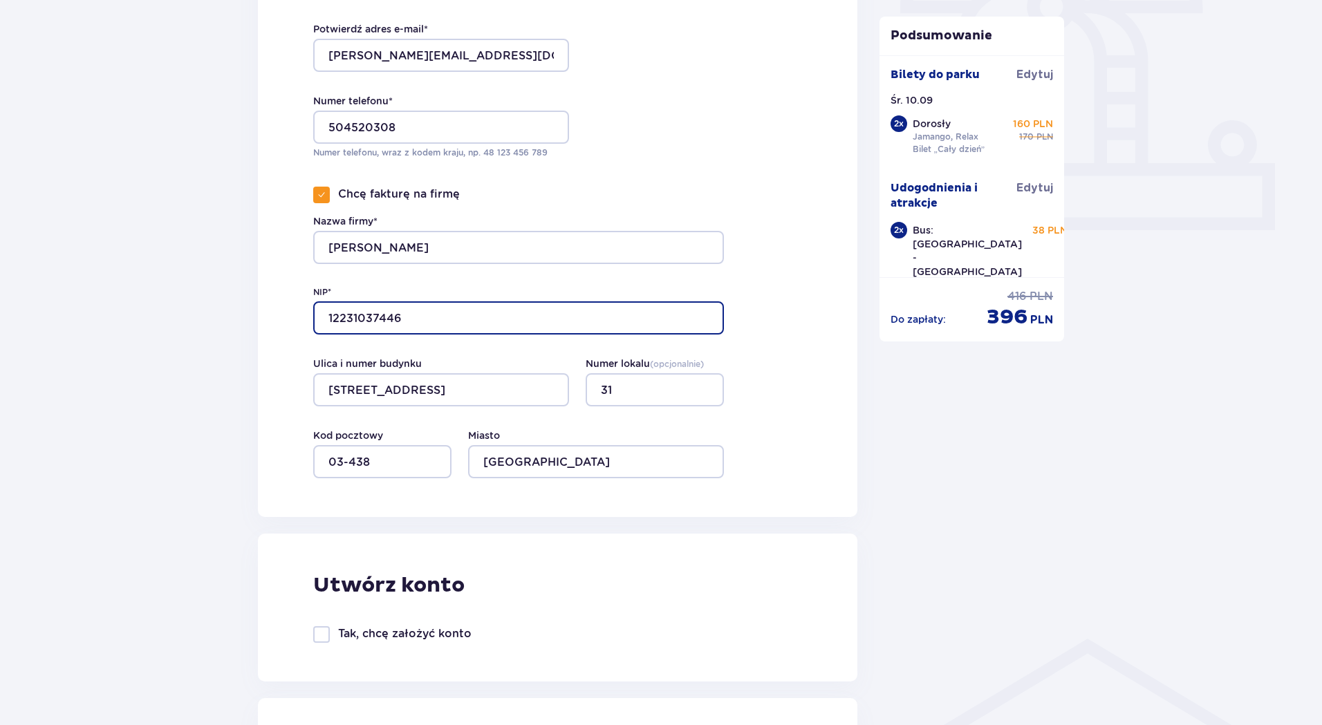
click at [348, 317] on input "12231037446" at bounding box center [518, 318] width 411 height 33
type input "1231037446"
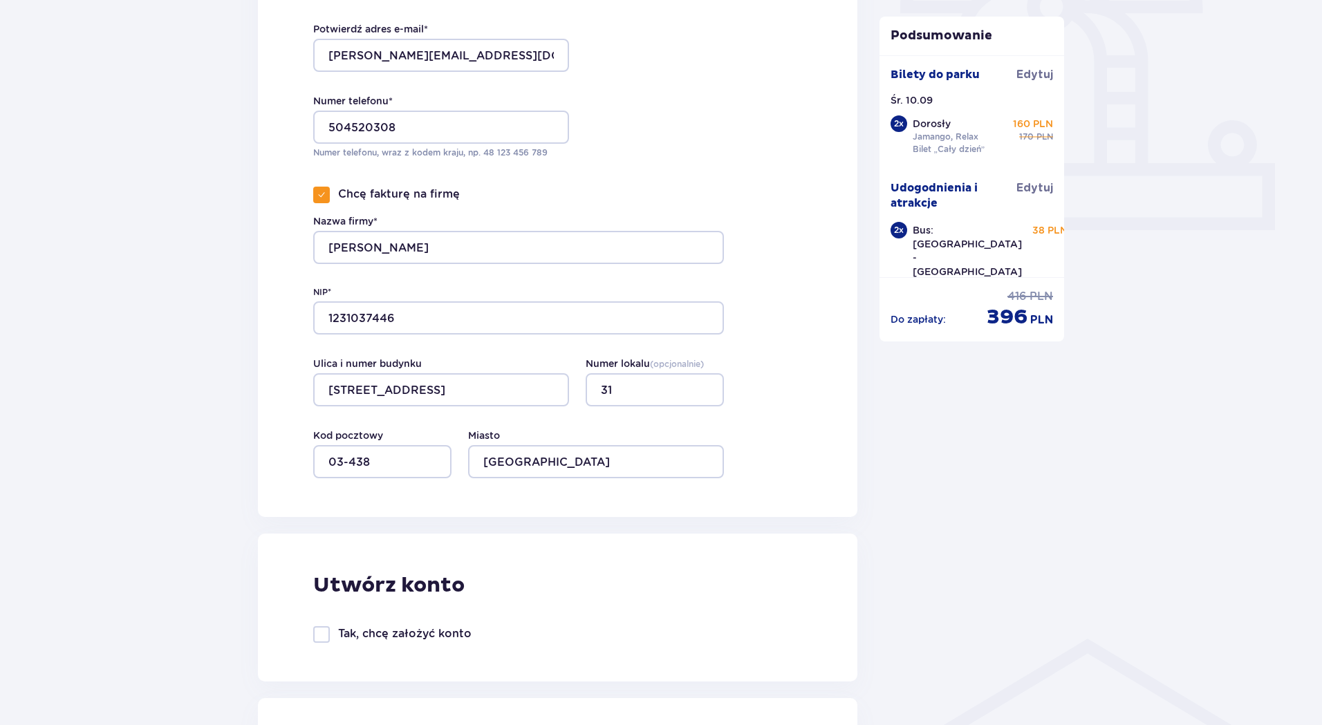
click at [131, 460] on div "Zamówienie i płatność Dane kontaktowe Imię * Natalia Nazwisko * Rakowska Adres …" at bounding box center [661, 598] width 1322 height 1949
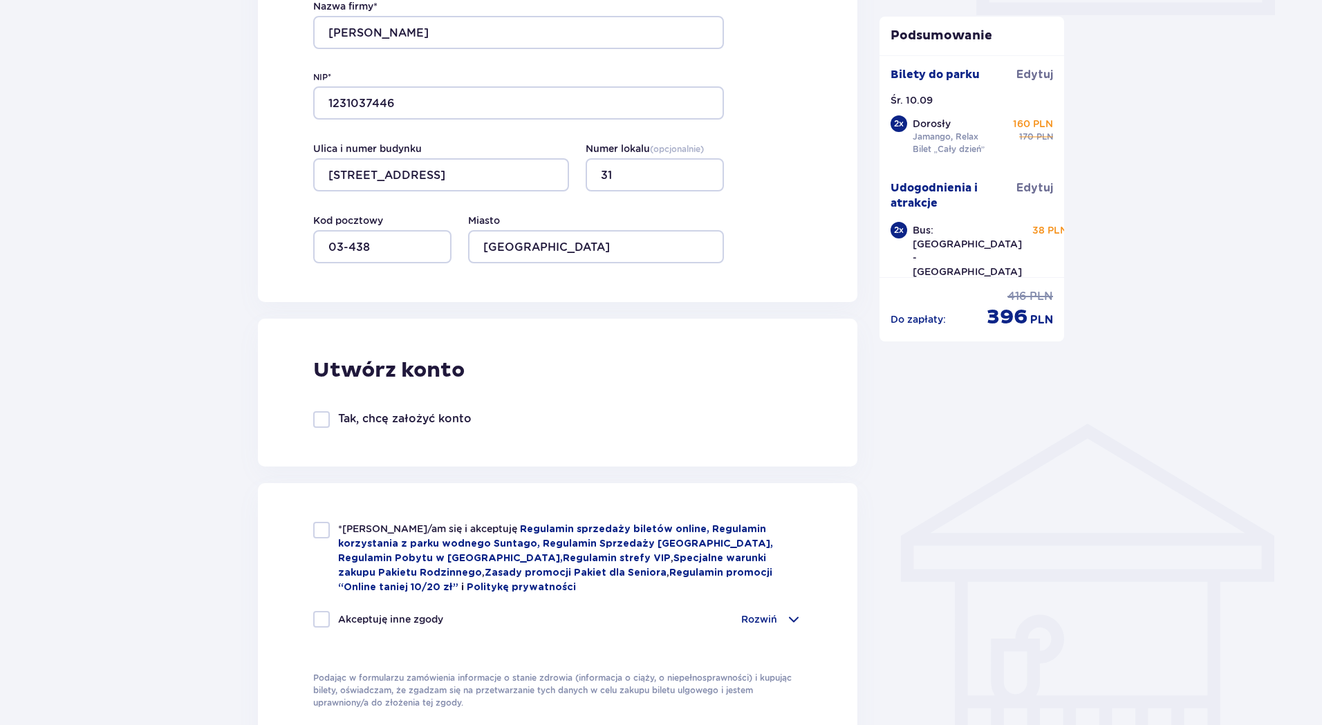
scroll to position [761, 0]
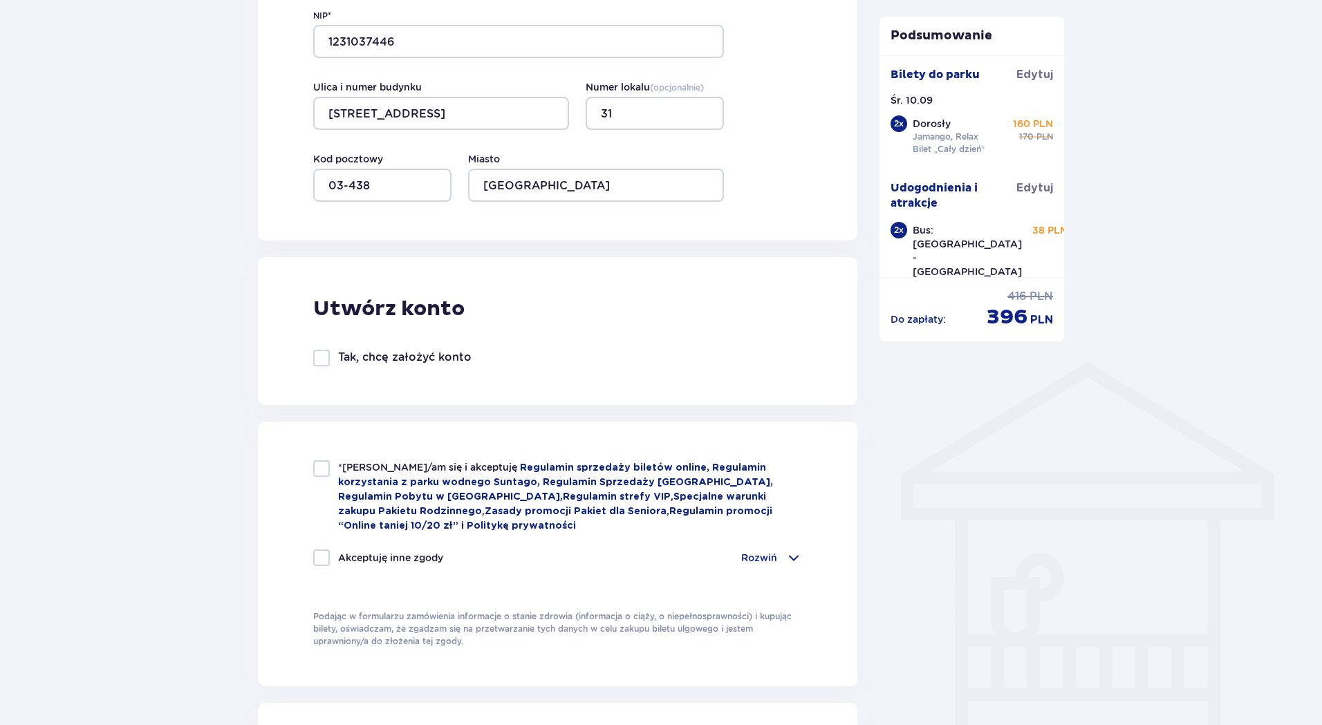
click at [317, 465] on div at bounding box center [321, 469] width 17 height 17
checkbox input "true"
click at [324, 551] on div at bounding box center [321, 558] width 17 height 17
checkbox input "true"
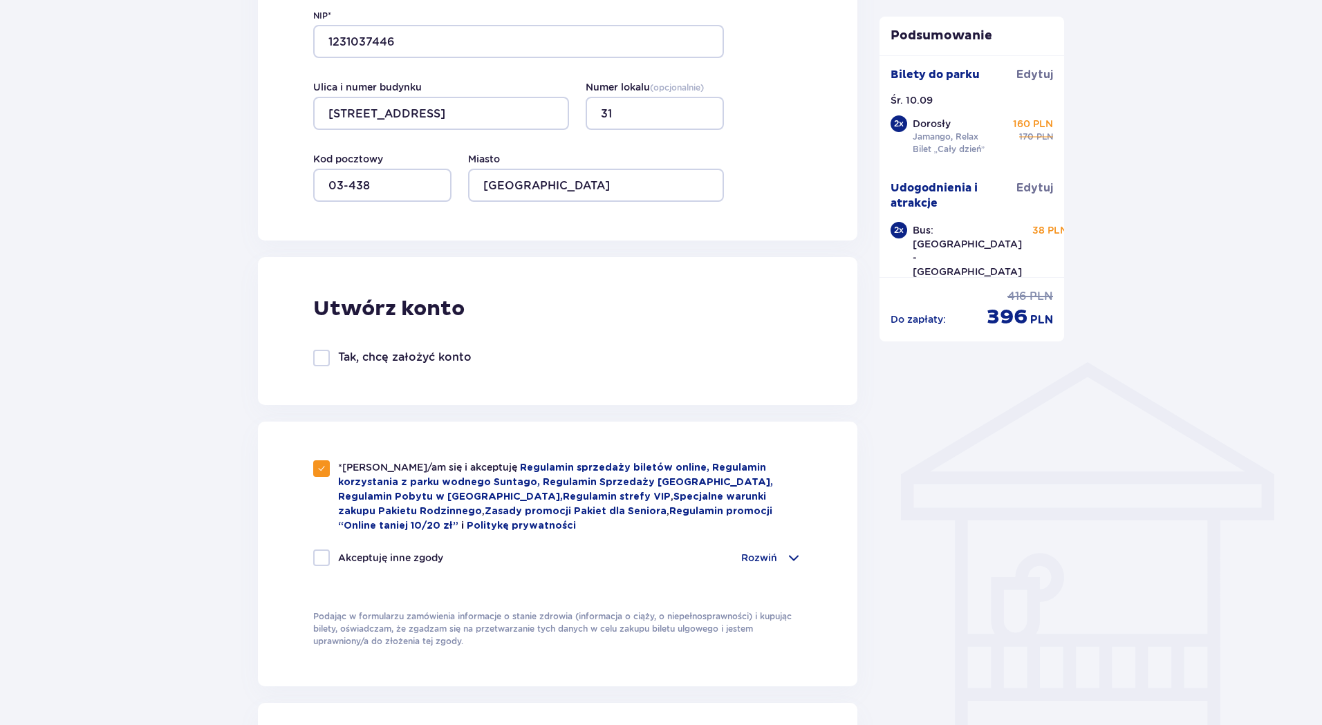
checkbox input "true"
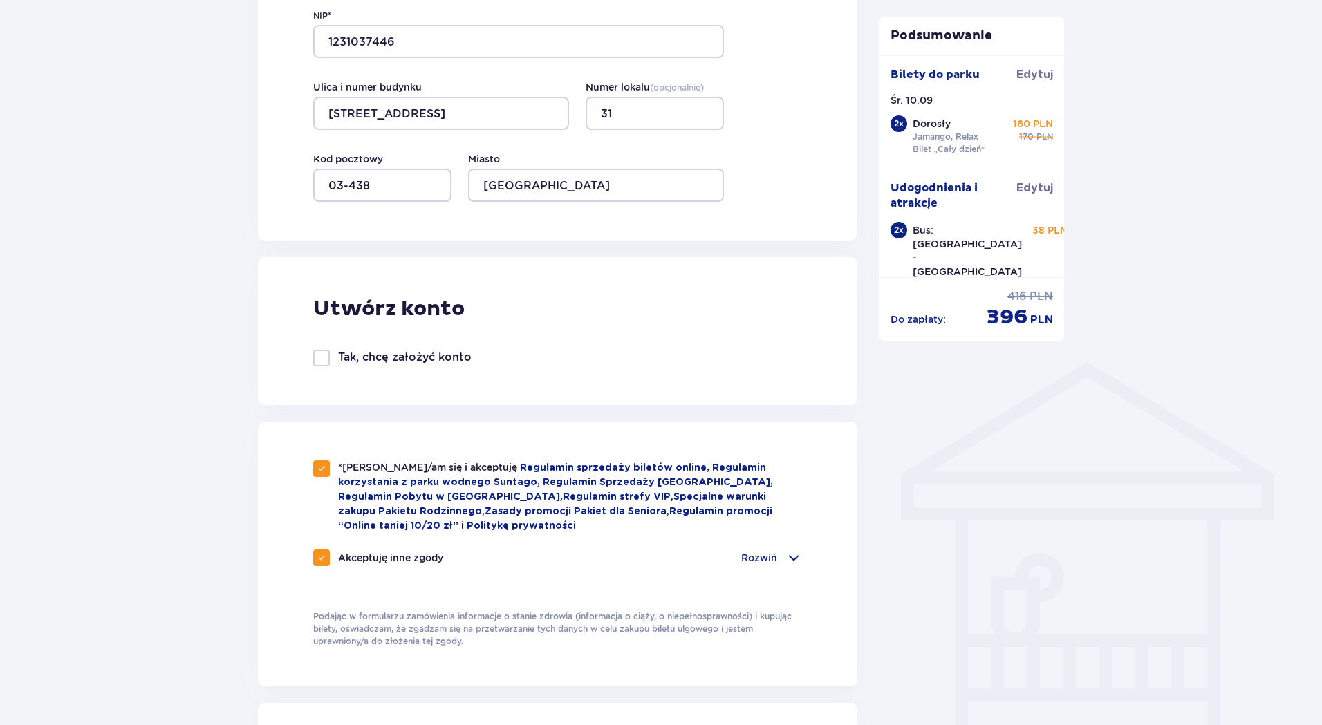
click at [323, 358] on div at bounding box center [321, 358] width 17 height 17
checkbox input "true"
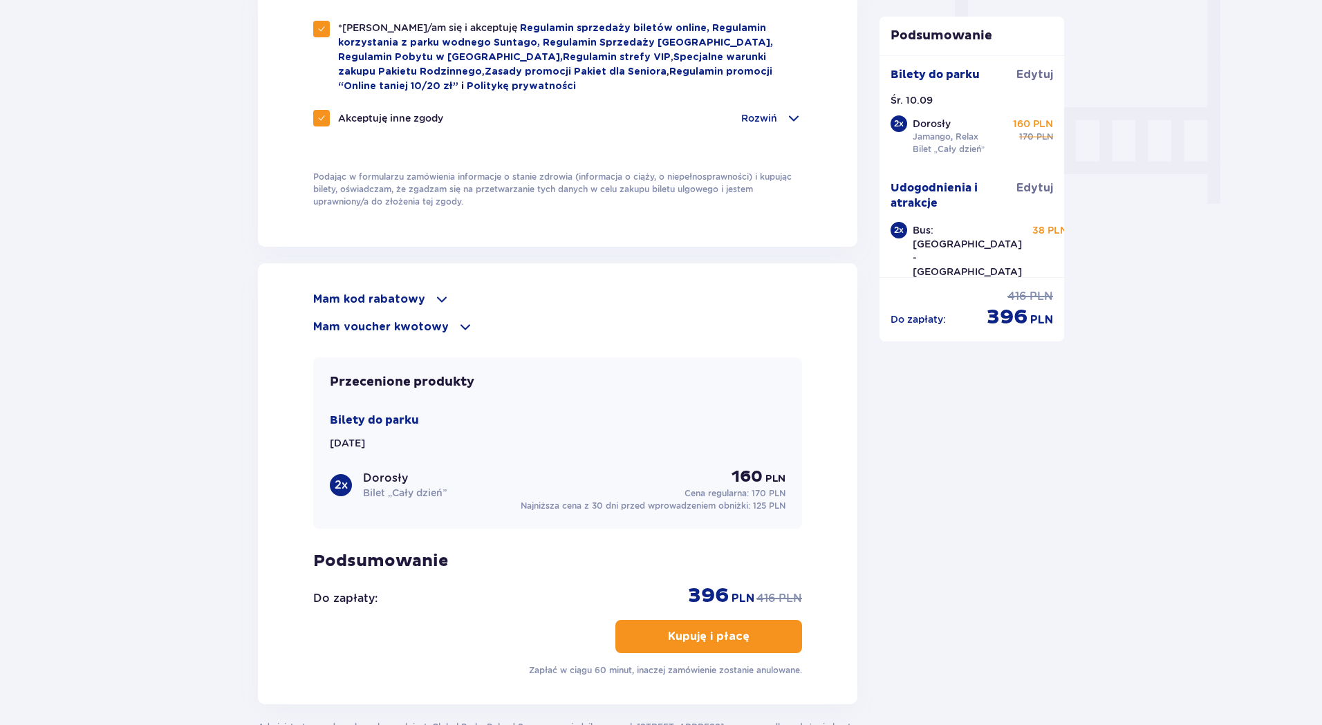
scroll to position [1416, 0]
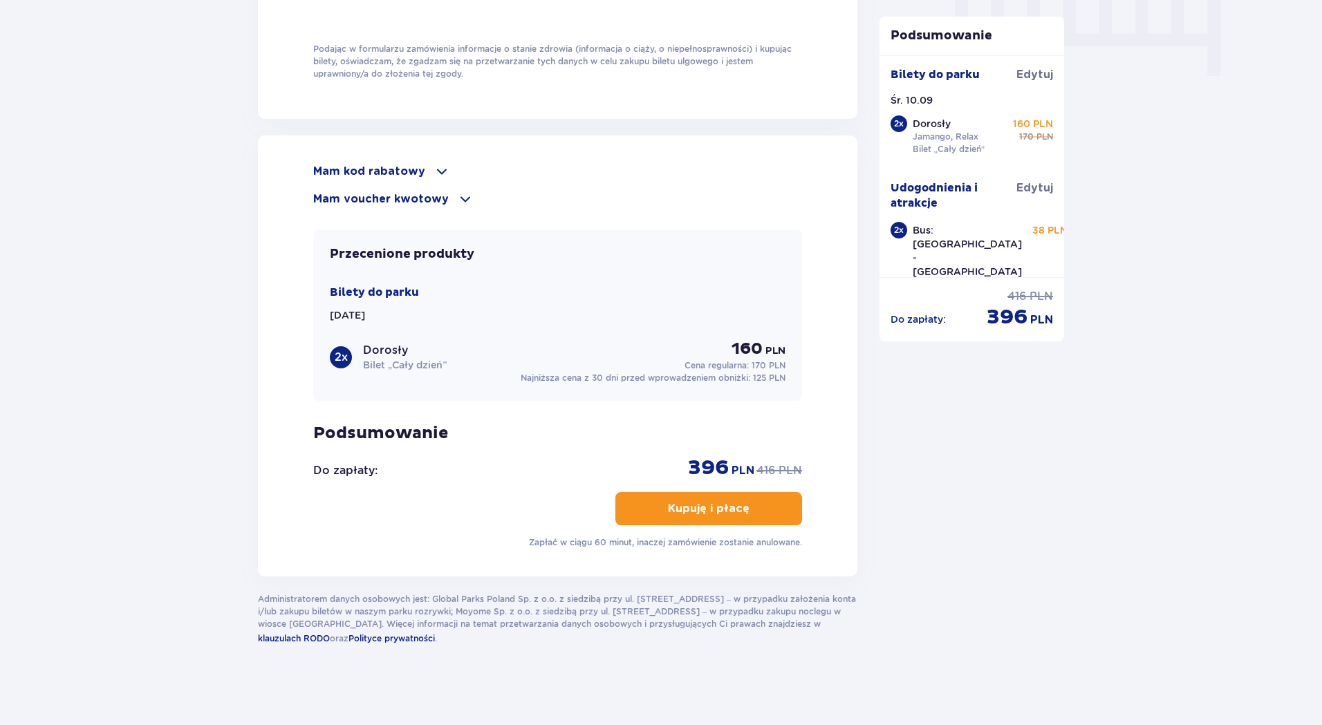
click at [718, 504] on p "Kupuję i płacę" at bounding box center [709, 508] width 82 height 15
